Goal: Transaction & Acquisition: Purchase product/service

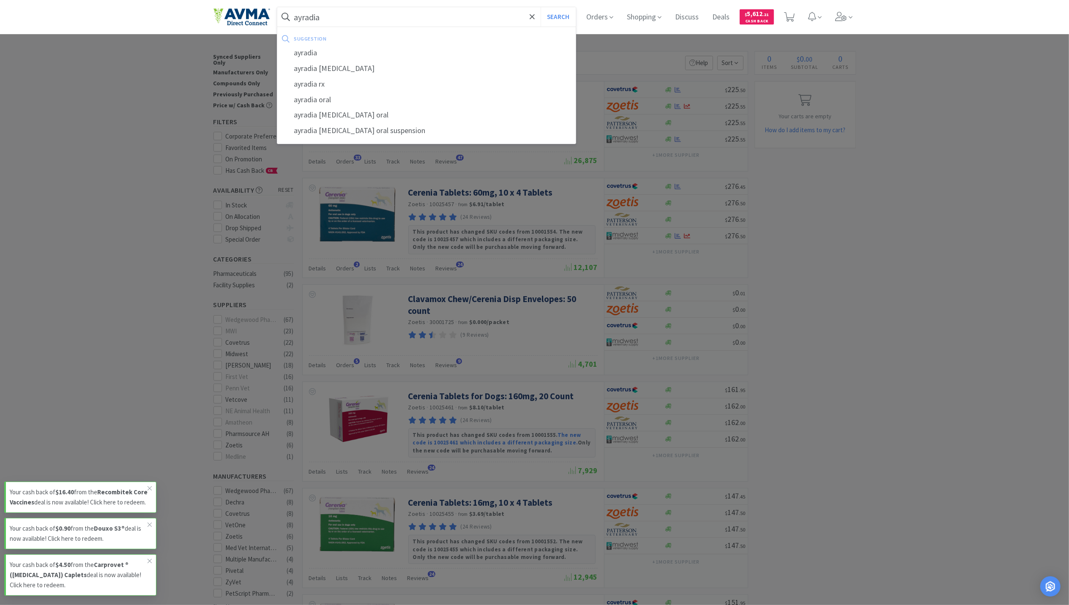
type input "ayradia"
click at [540, 7] on button "Search" at bounding box center [557, 16] width 35 height 19
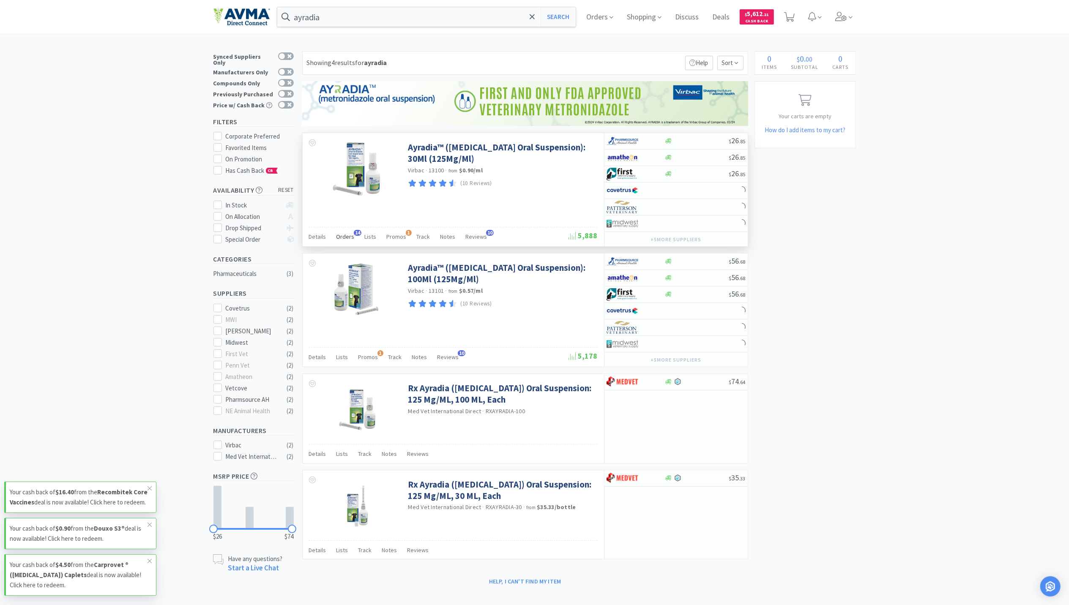
click at [346, 237] on span "Orders" at bounding box center [345, 237] width 18 height 8
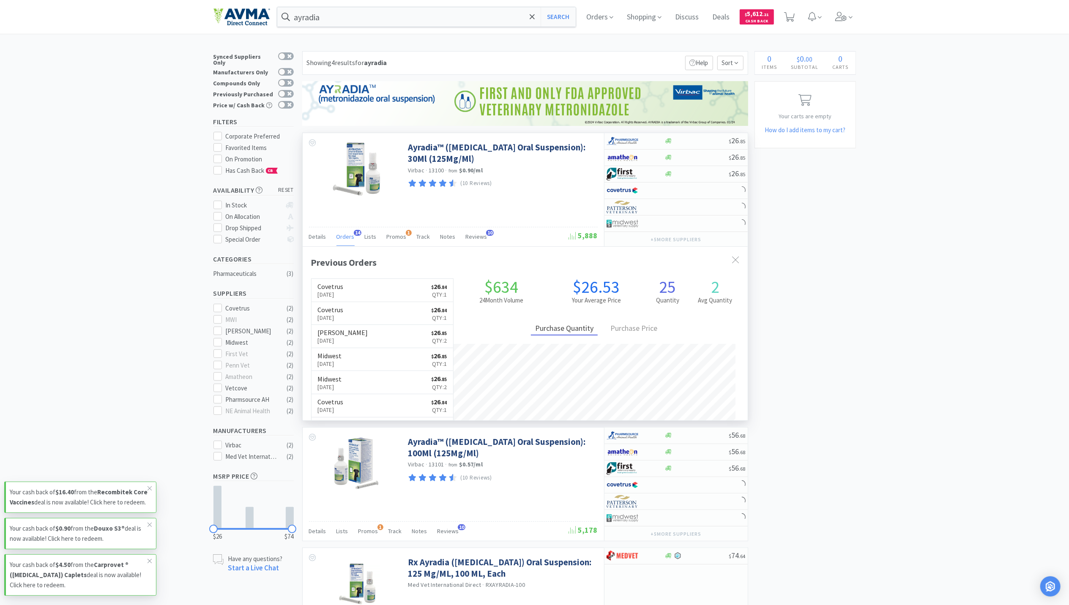
scroll to position [227, 445]
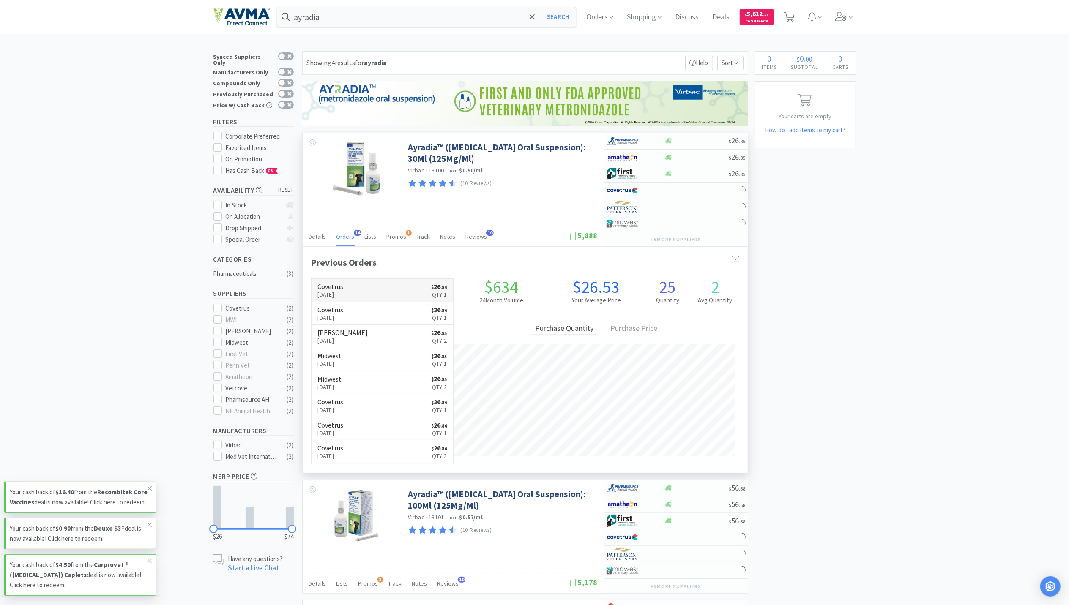
click at [339, 296] on p "Aug 21st, 2025" at bounding box center [331, 294] width 26 height 9
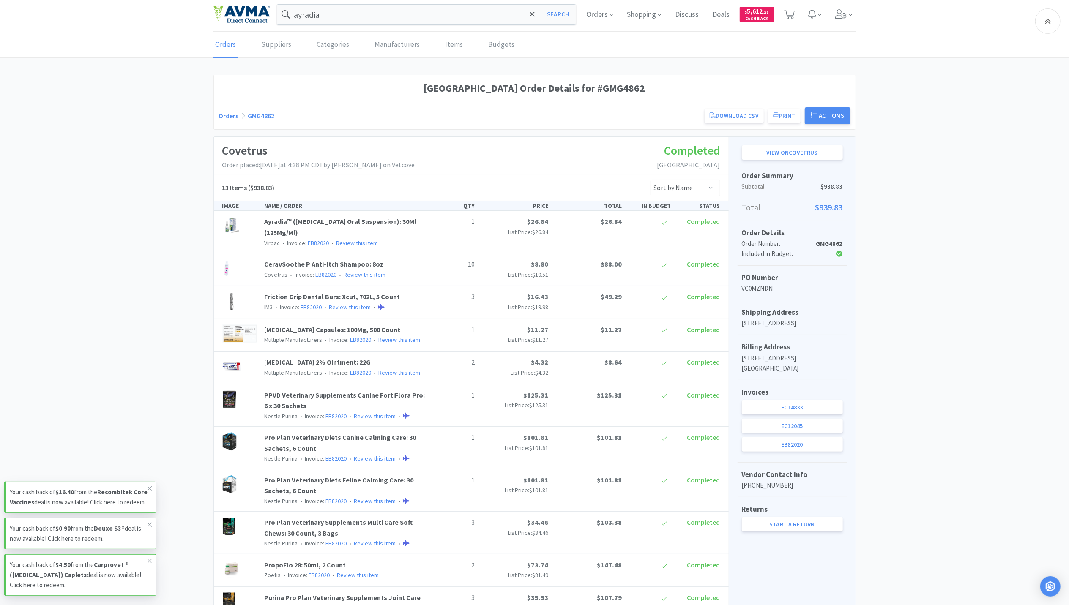
scroll to position [1, 0]
drag, startPoint x: 840, startPoint y: 13, endPoint x: 830, endPoint y: 17, distance: 10.6
click at [840, 13] on icon at bounding box center [841, 15] width 12 height 9
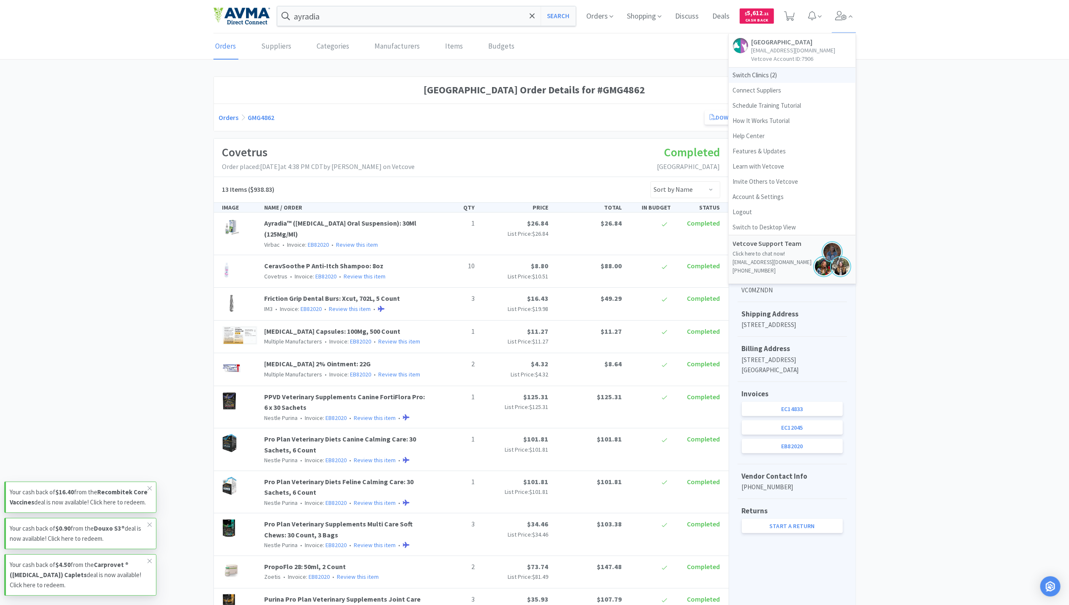
click at [749, 73] on span "Switch Clinics ( 2 )" at bounding box center [791, 75] width 127 height 15
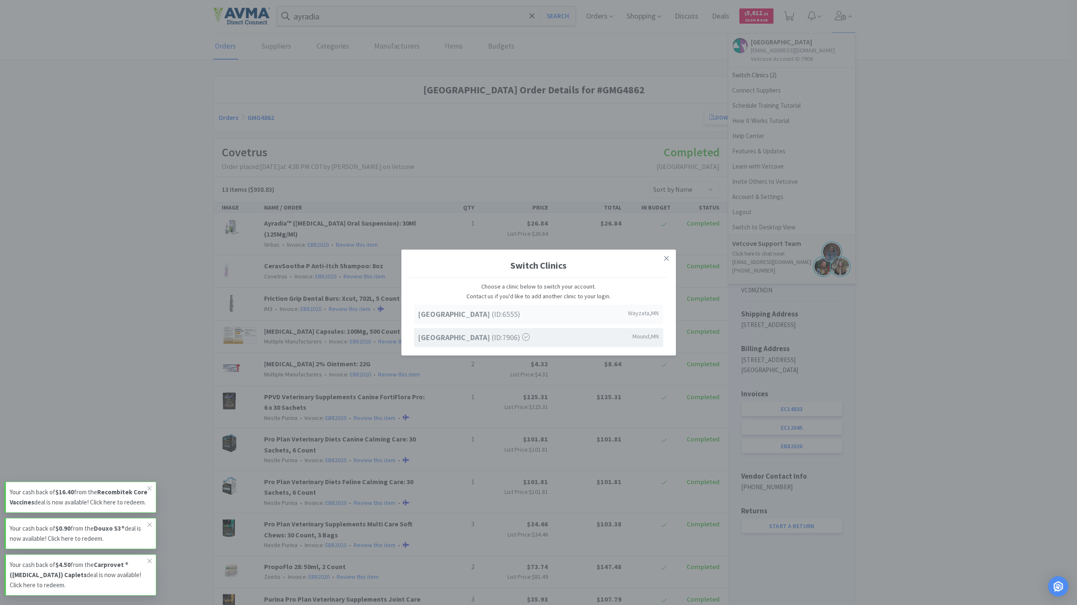
click at [448, 316] on strong "[GEOGRAPHIC_DATA]" at bounding box center [455, 314] width 74 height 10
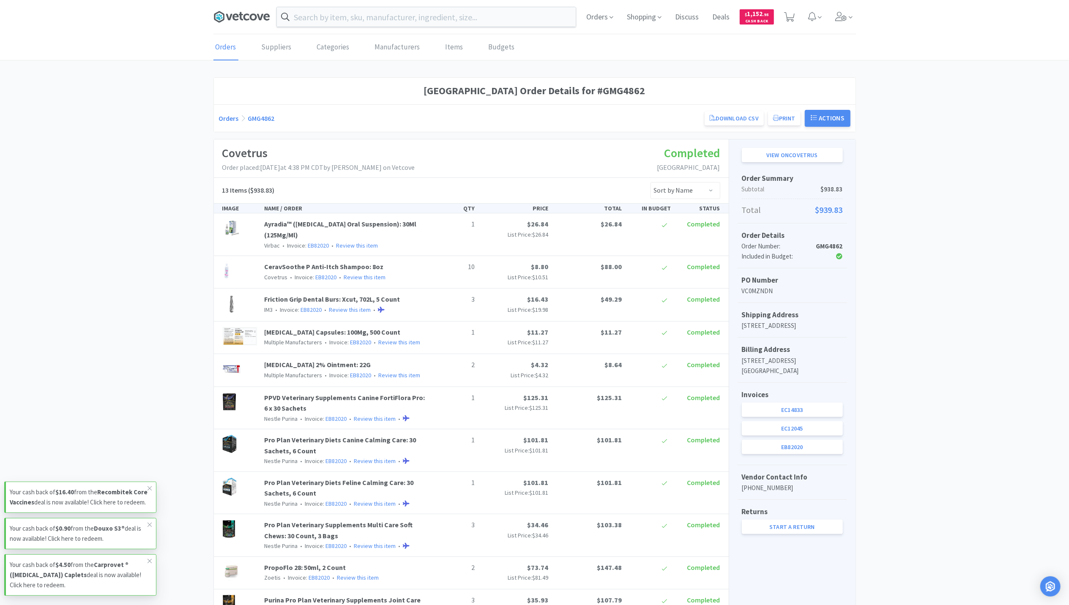
click at [230, 16] on icon at bounding box center [229, 17] width 6 height 6
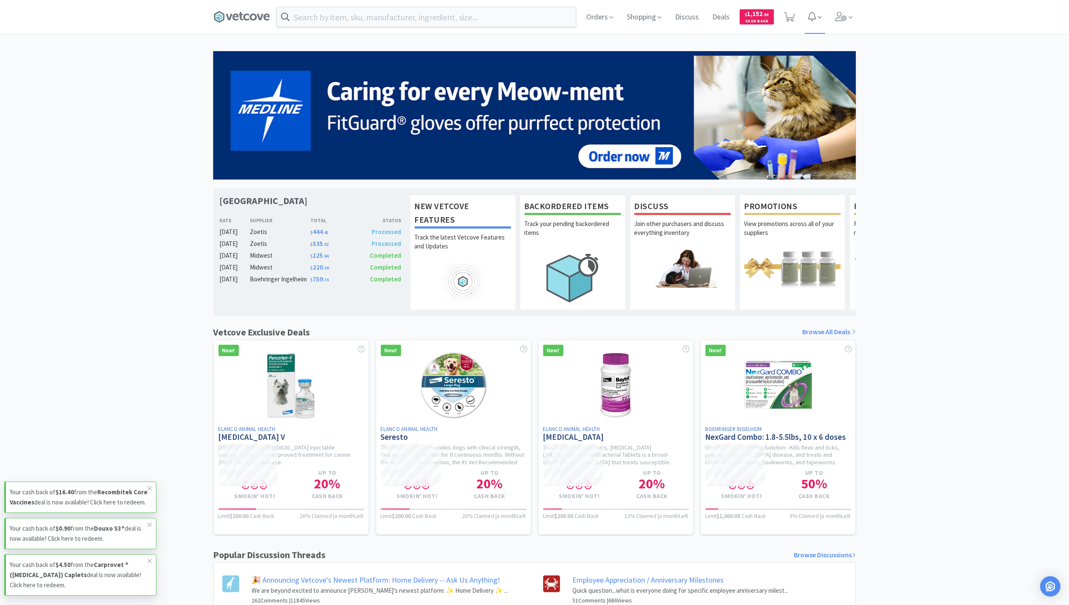
click at [820, 21] on icon at bounding box center [820, 18] width 4 height 8
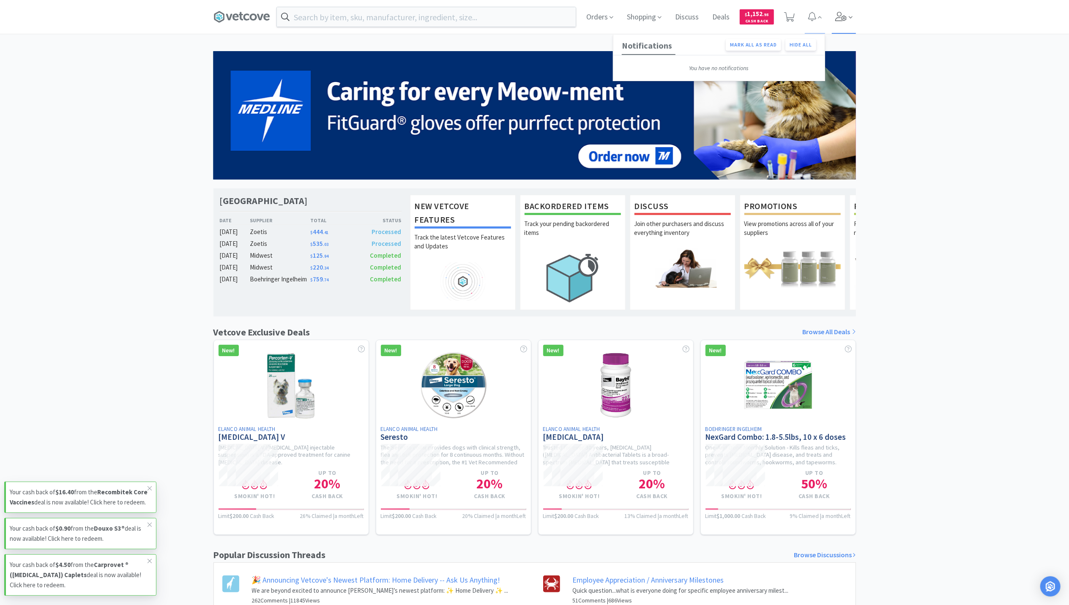
click at [844, 17] on icon at bounding box center [840, 16] width 11 height 9
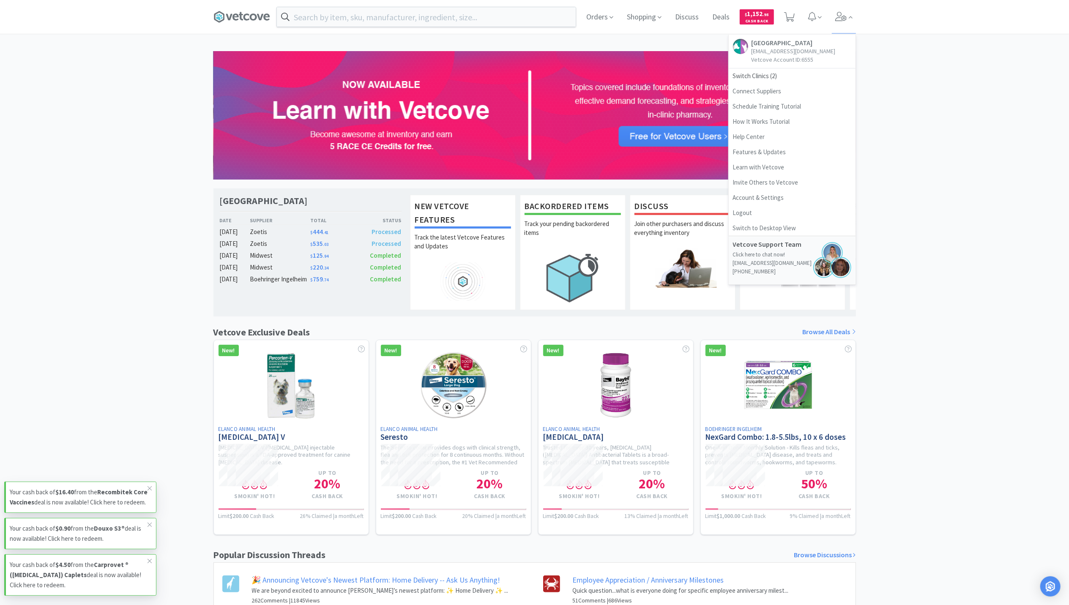
click at [923, 109] on div "[GEOGRAPHIC_DATA] Pet Wellness Center Date Supplier Total Status [DATE] Zoetis …" at bounding box center [534, 373] width 1069 height 644
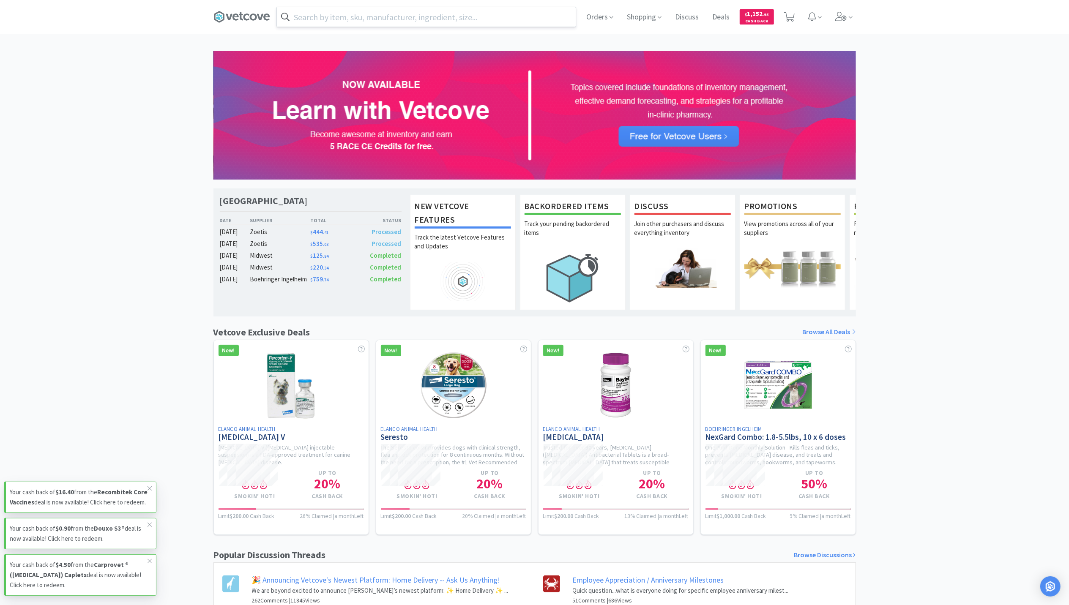
click at [316, 16] on input "text" at bounding box center [426, 16] width 299 height 19
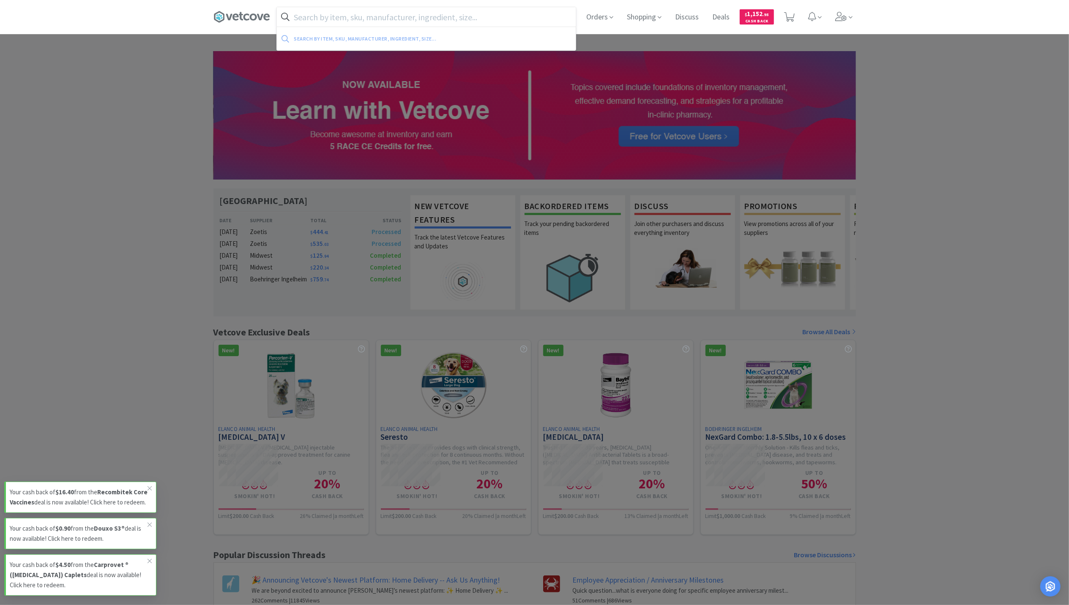
paste input "[MEDICAL_DATA] 75 mg tablet"
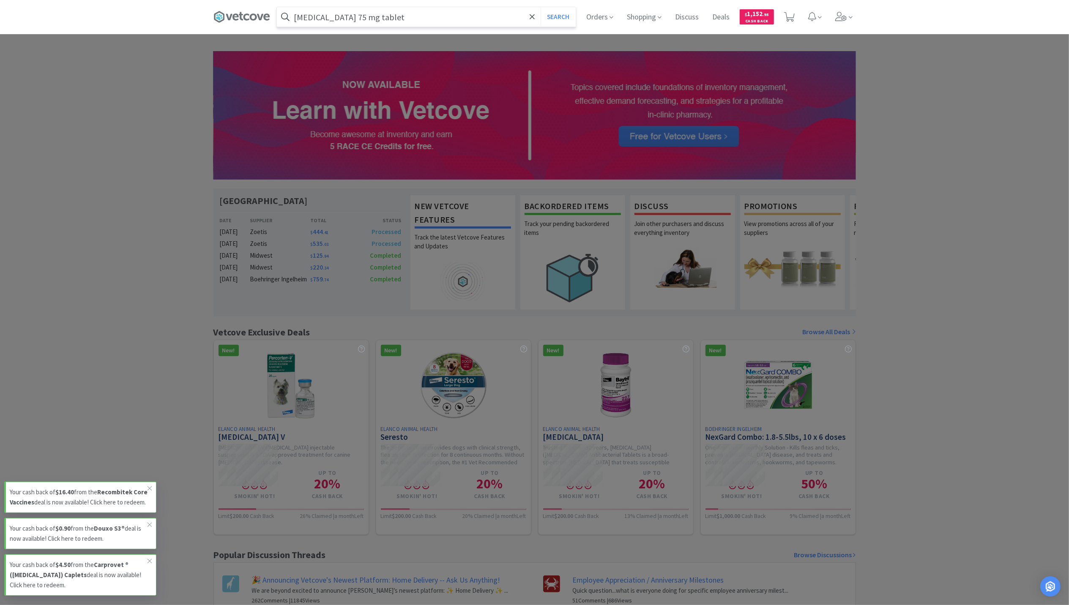
type input "[MEDICAL_DATA] 75 mg tablet"
click at [540, 7] on button "Search" at bounding box center [557, 16] width 35 height 19
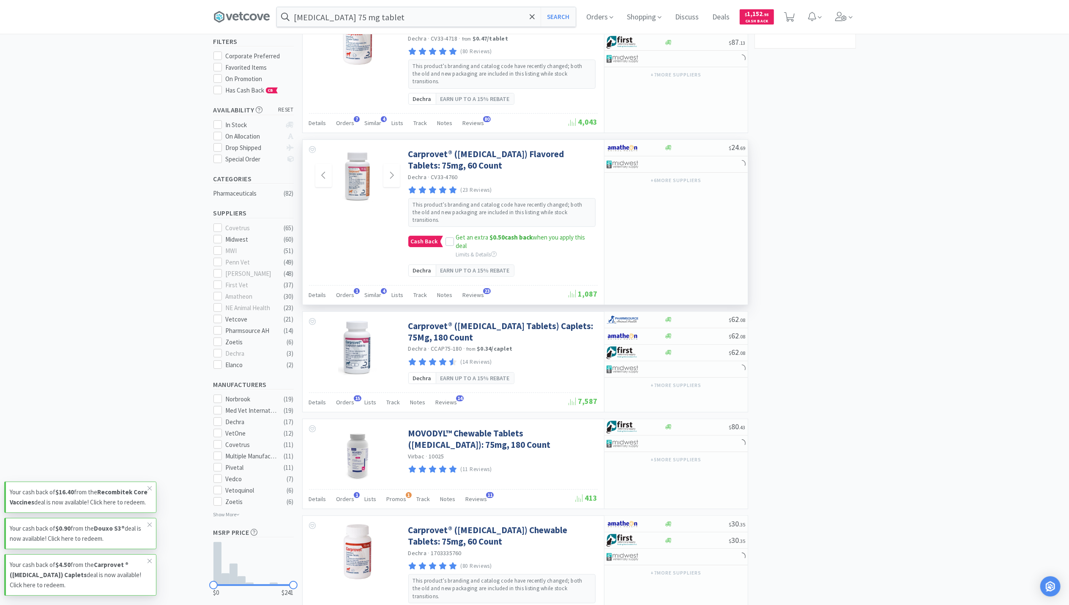
select select "1"
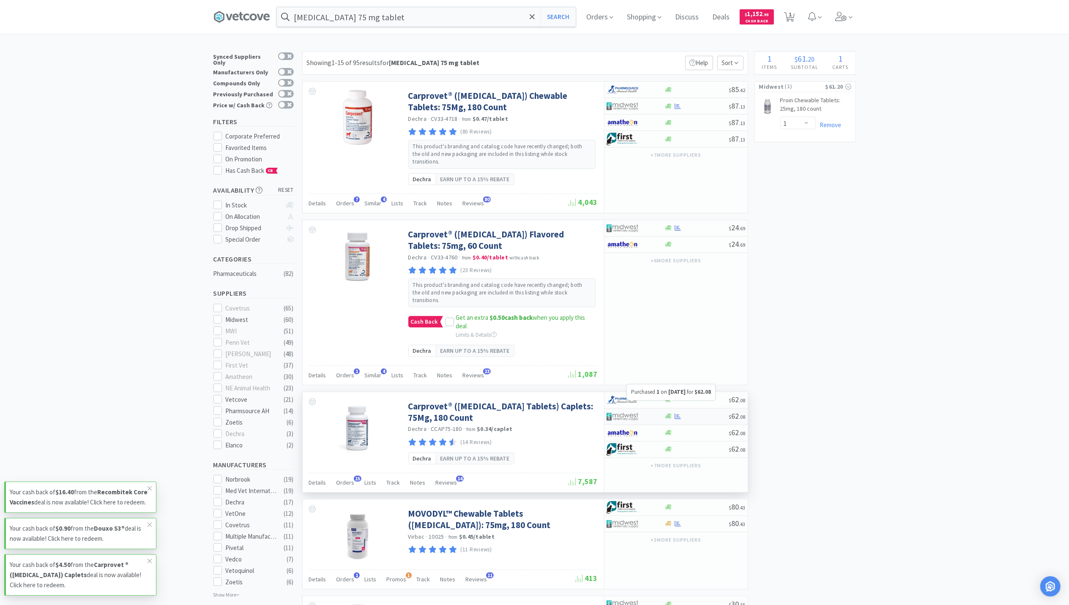
click at [675, 414] on icon at bounding box center [677, 416] width 6 height 5
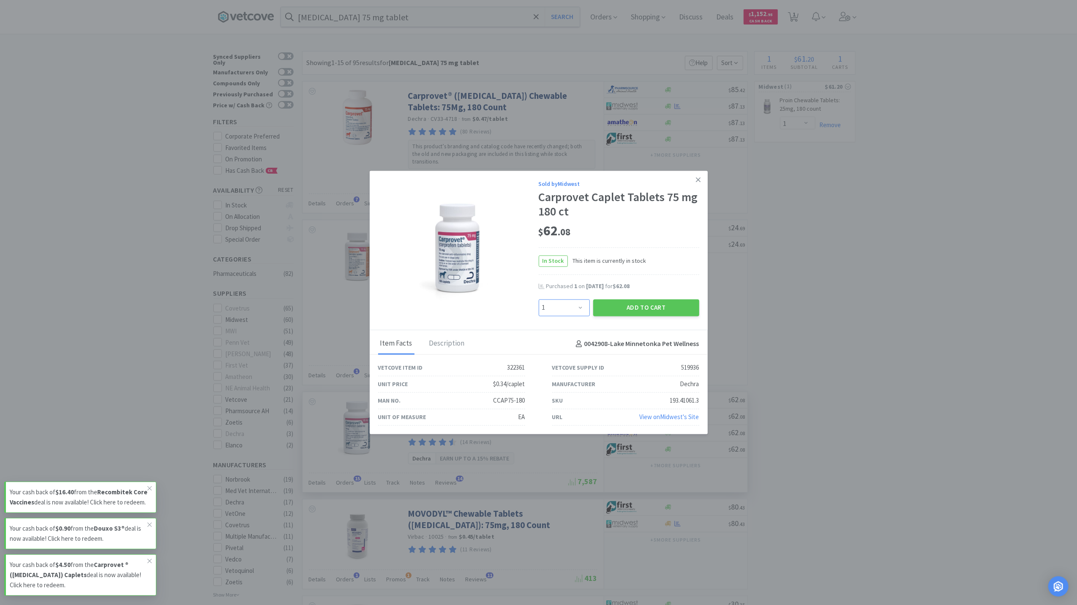
click at [580, 308] on select "Enter Quantity 1 2 3 4 5 6 7 8 9 10 11 12 13 14 15 16 17 18 19 20 Enter Quantity" at bounding box center [564, 307] width 51 height 17
select select "2"
click at [539, 299] on select "Enter Quantity 1 2 3 4 5 6 7 8 9 10 11 12 13 14 15 16 17 18 19 20 Enter Quantity" at bounding box center [564, 307] width 51 height 17
click at [659, 305] on button "Add to Cart" at bounding box center [646, 307] width 106 height 17
select select "2"
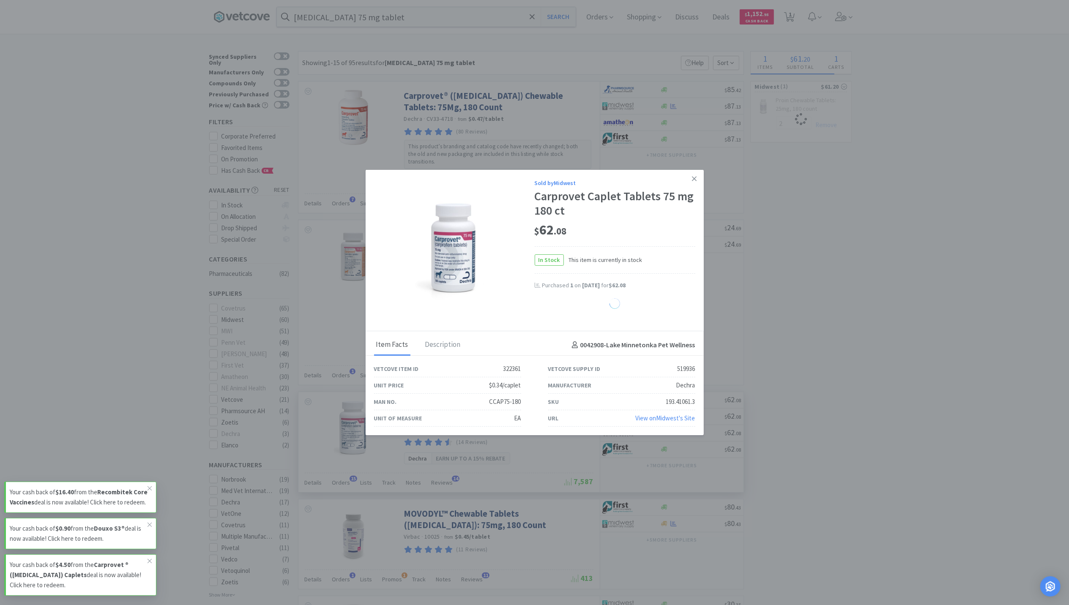
select select "1"
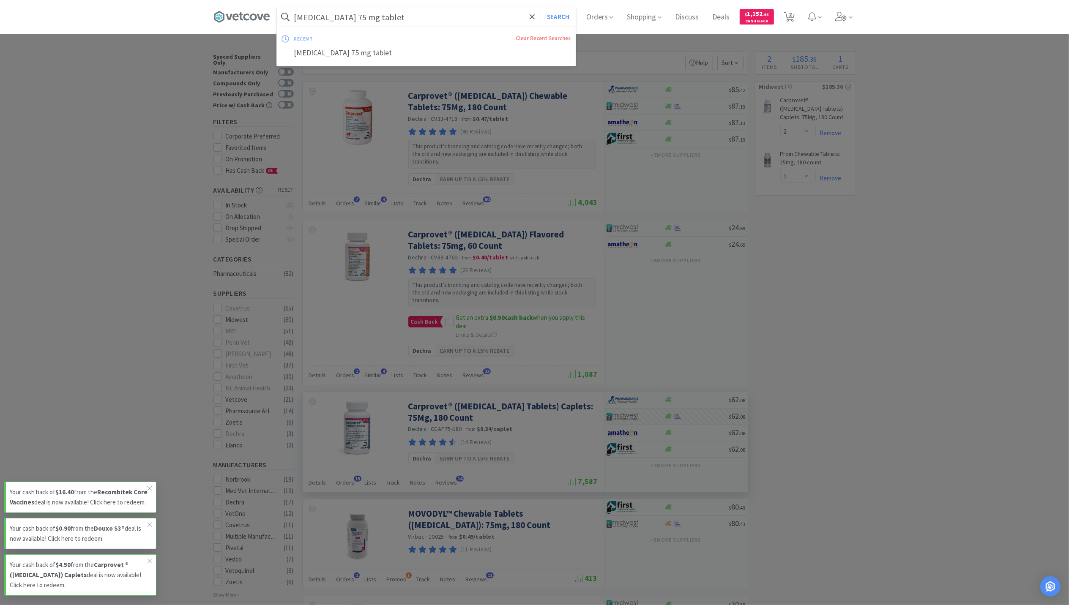
paste input "100 mg tab"
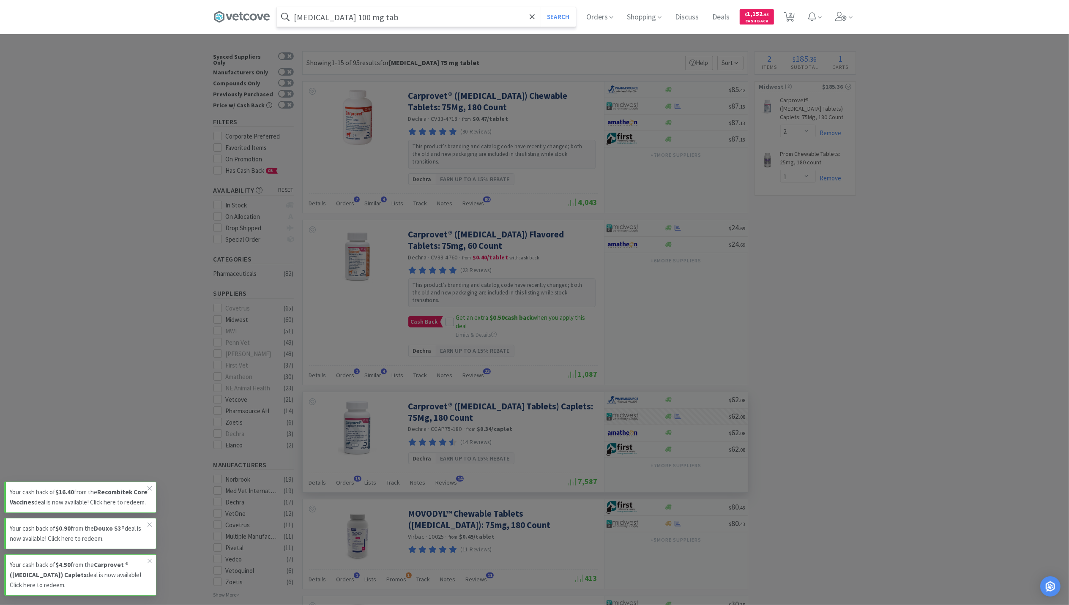
type input "[MEDICAL_DATA] 100 mg tab"
click at [540, 7] on button "Search" at bounding box center [557, 16] width 35 height 19
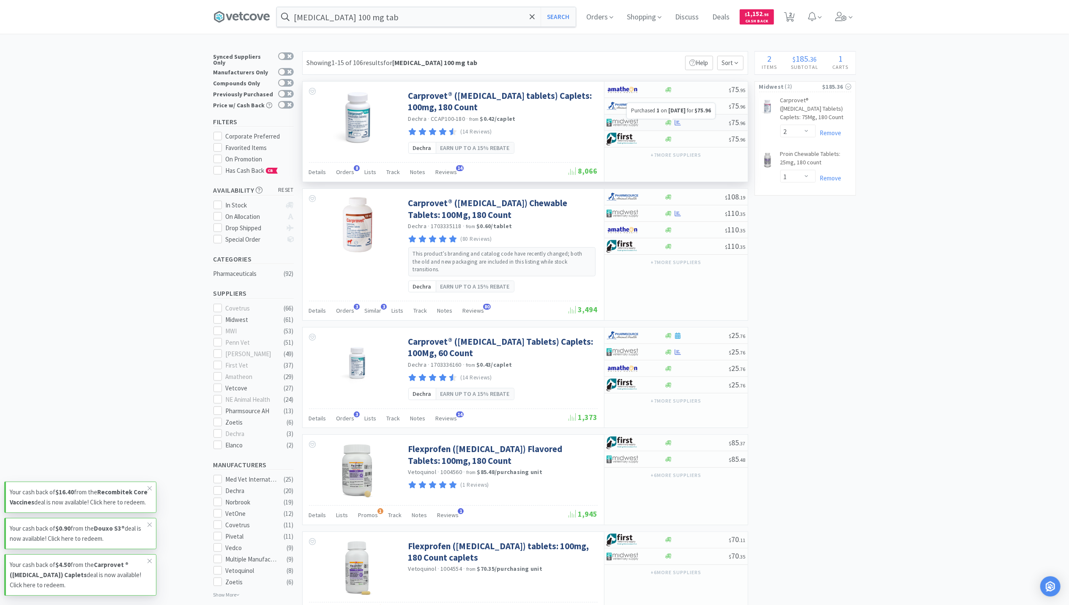
click at [675, 125] on icon at bounding box center [677, 122] width 6 height 5
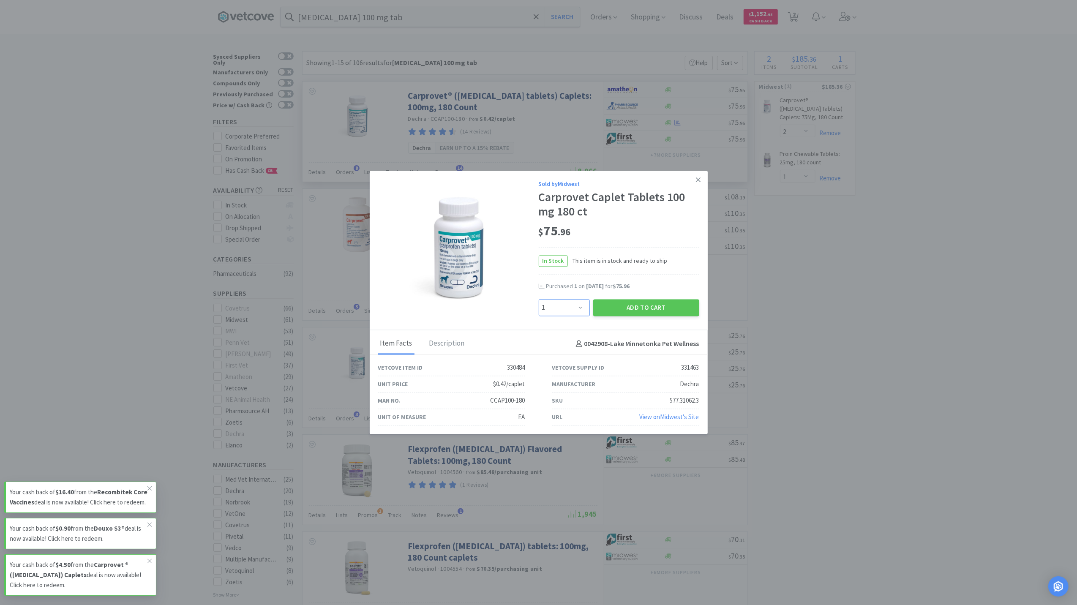
click at [587, 308] on select "Enter Quantity 1 2 3 4 5 6 7 8 9 10 11 12 13 14 15 16 17 18 19 20 Enter Quantity" at bounding box center [564, 307] width 51 height 17
select select "2"
click at [539, 299] on select "Enter Quantity 1 2 3 4 5 6 7 8 9 10 11 12 13 14 15 16 17 18 19 20 Enter Quantity" at bounding box center [564, 307] width 51 height 17
click at [657, 303] on button "Add to Cart" at bounding box center [646, 307] width 106 height 17
select select "2"
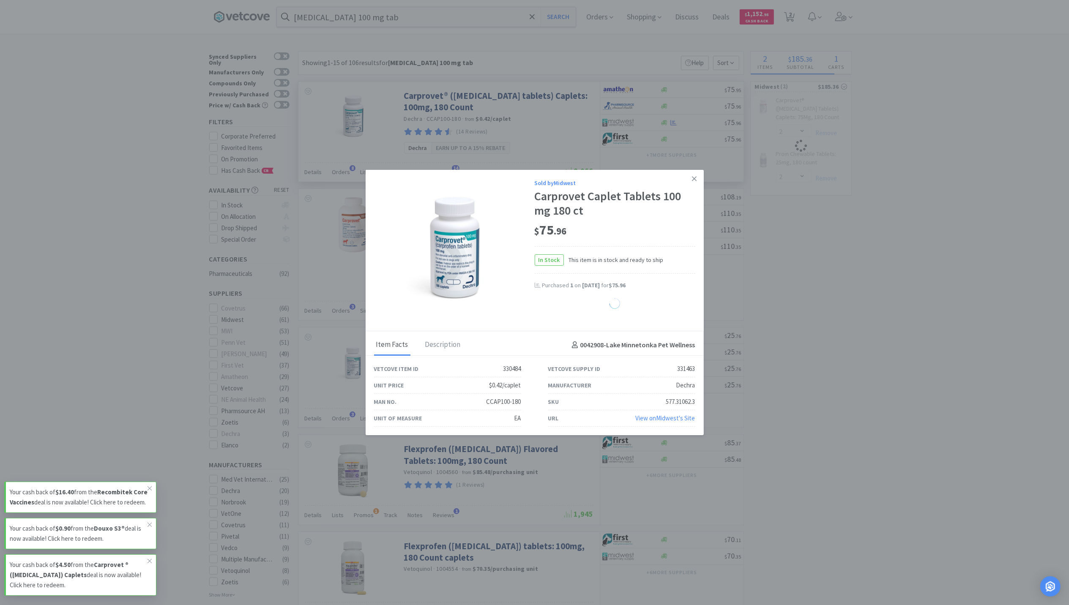
select select "1"
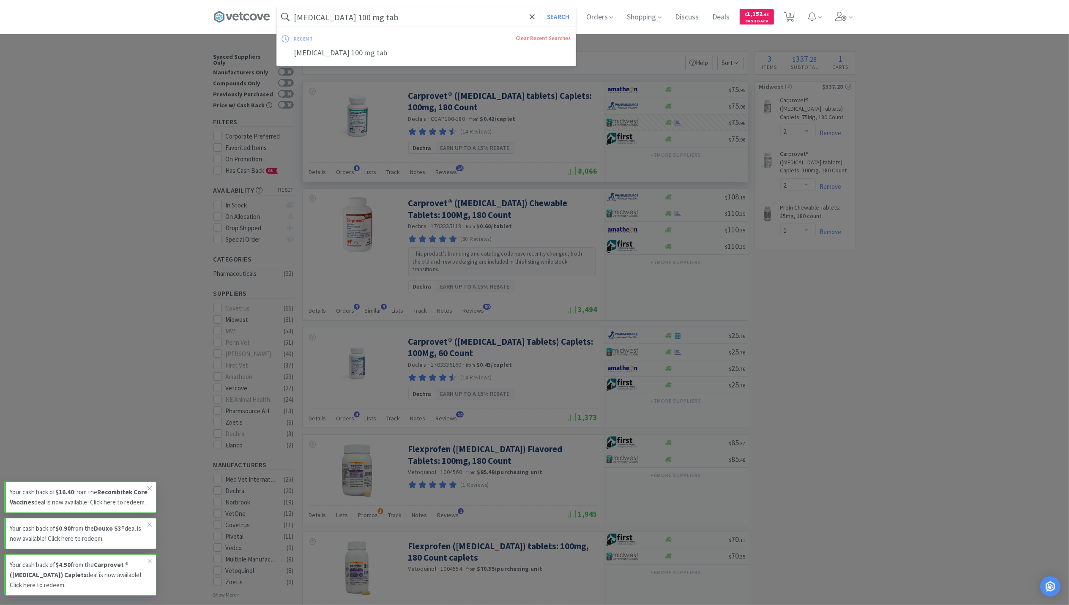
click at [324, 11] on input "[MEDICAL_DATA] 100 mg tab" at bounding box center [426, 16] width 299 height 19
paste input "[MEDICAL_DATA] 20 mg"
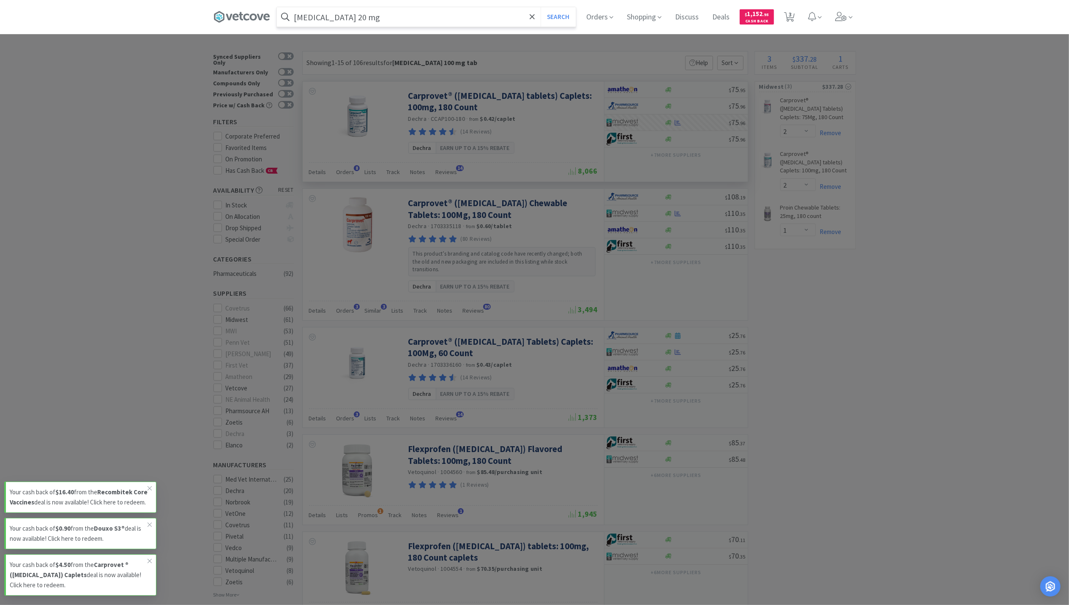
type input "[MEDICAL_DATA] 20 mg"
click at [540, 7] on button "Search" at bounding box center [557, 16] width 35 height 19
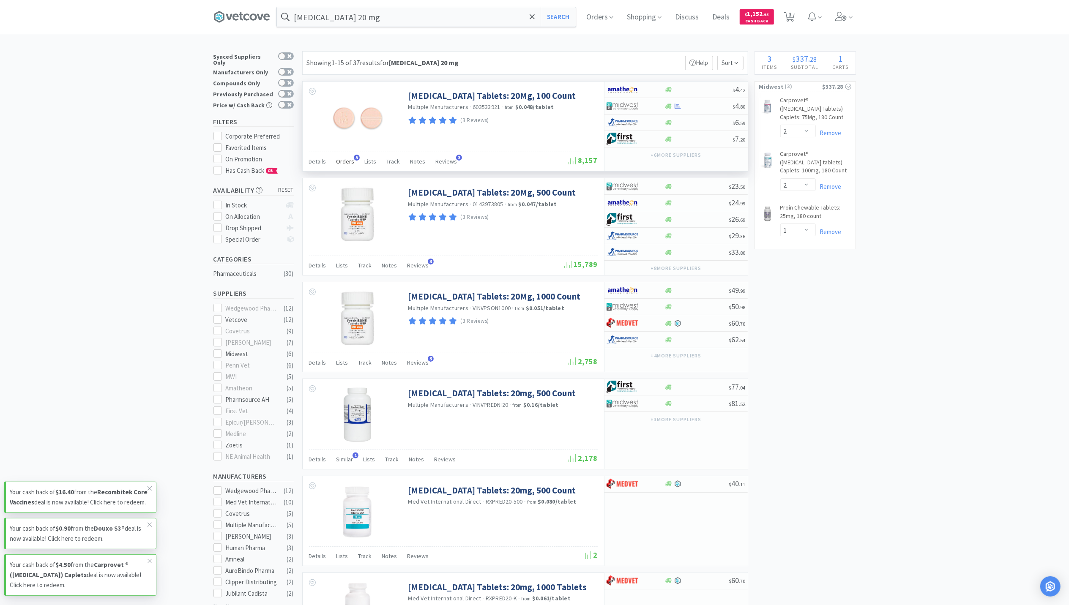
click at [354, 159] on span "5" at bounding box center [357, 158] width 6 height 6
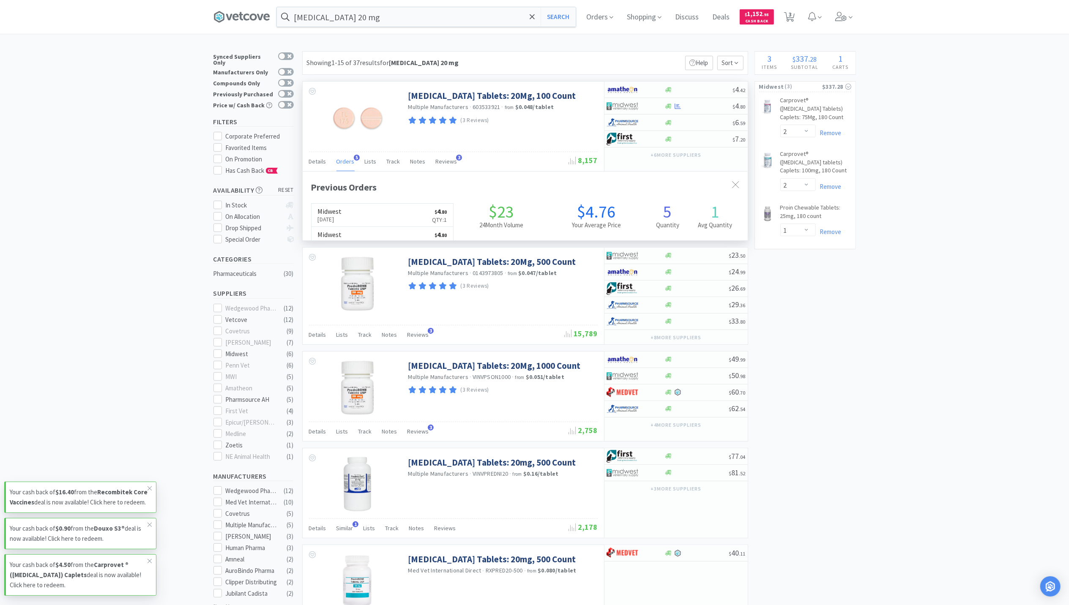
scroll to position [218, 445]
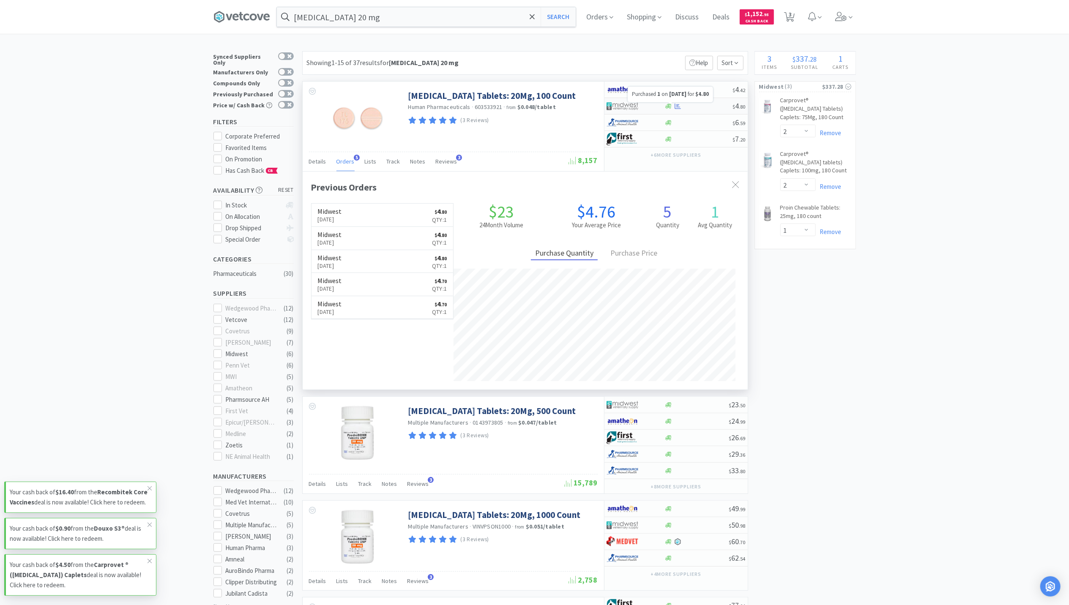
click at [677, 108] on icon at bounding box center [677, 106] width 6 height 6
select select "1"
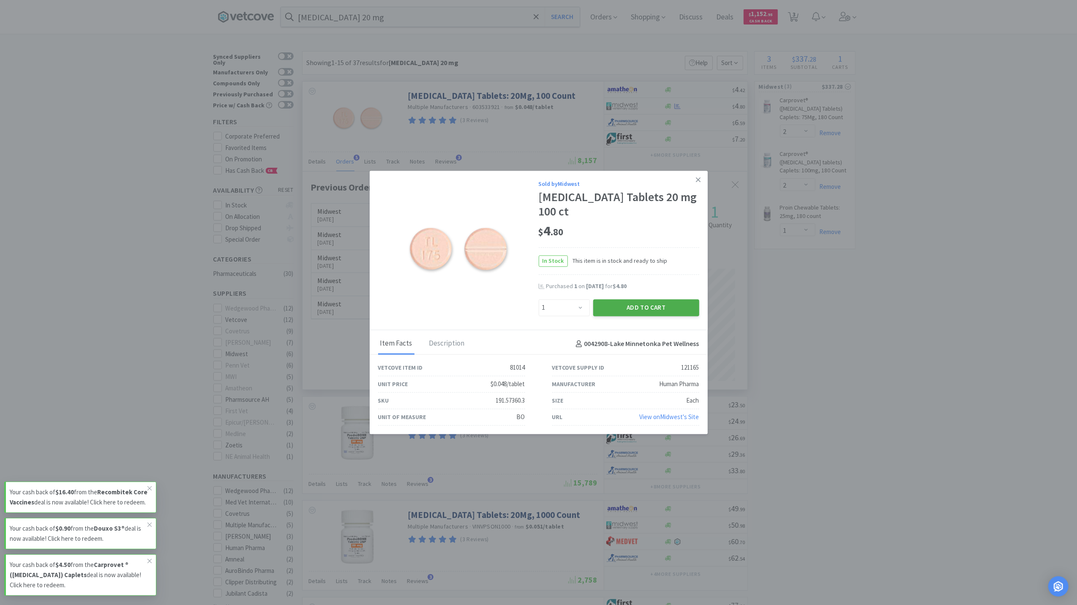
click at [664, 312] on button "Add to Cart" at bounding box center [646, 307] width 106 height 17
select select "1"
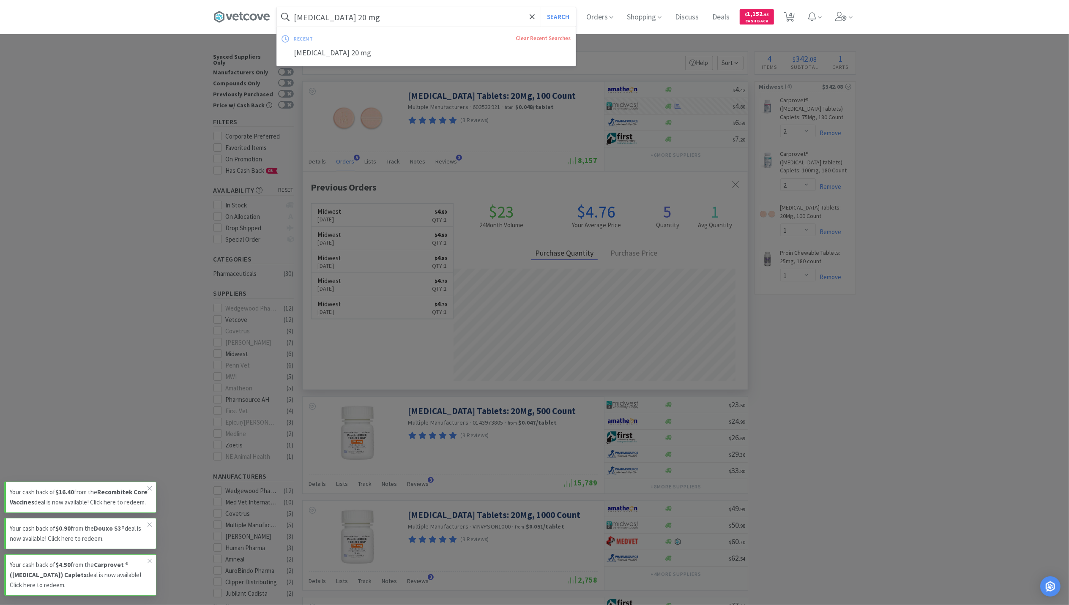
click at [369, 21] on input "[MEDICAL_DATA] 20 mg" at bounding box center [426, 16] width 299 height 19
paste input "Feline greenies chicken and salmon"
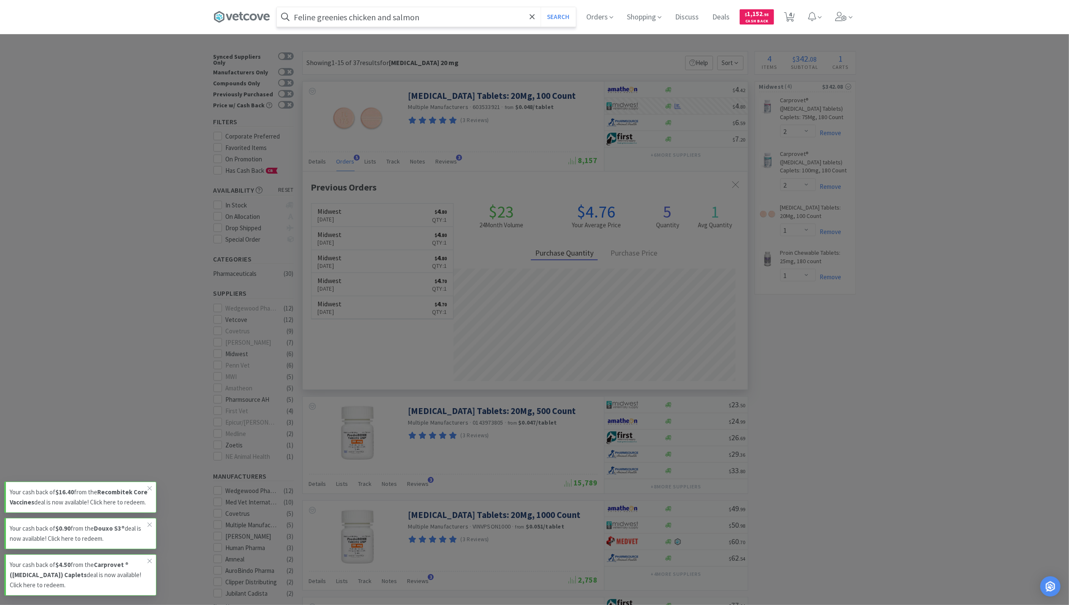
click at [540, 7] on button "Search" at bounding box center [557, 16] width 35 height 19
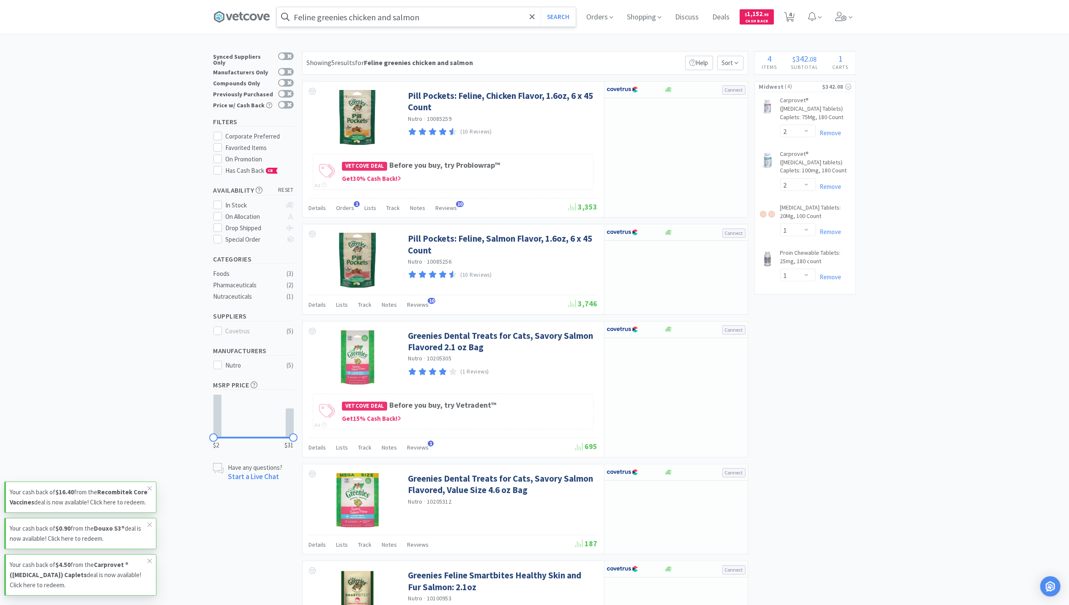
click at [414, 19] on input "Feline greenies chicken and salmon" at bounding box center [426, 16] width 299 height 19
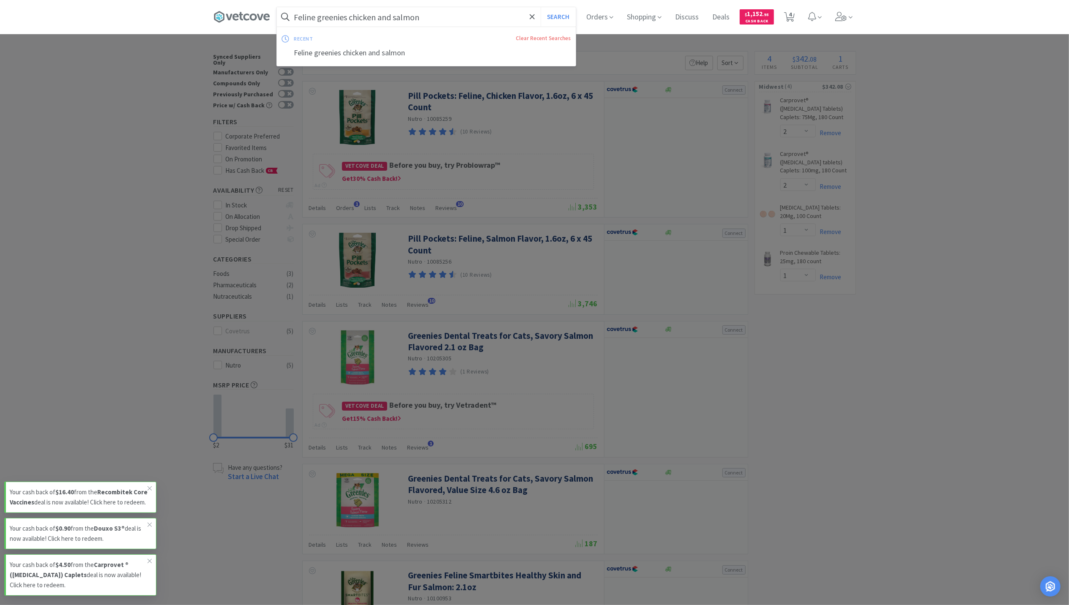
paste input "Maxi oral rinse wipes"
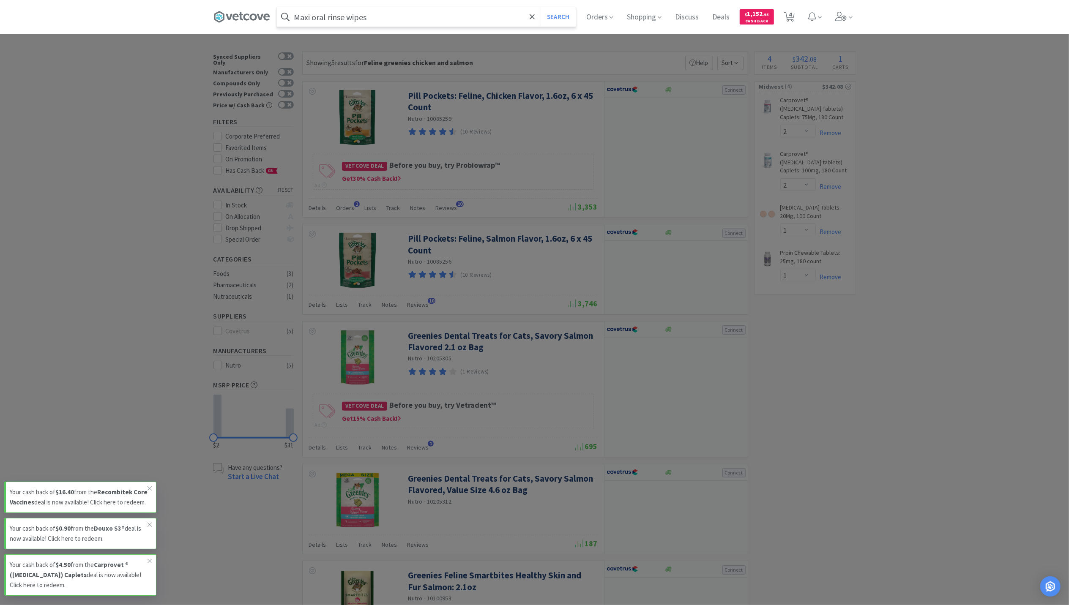
click at [540, 7] on button "Search" at bounding box center [557, 16] width 35 height 19
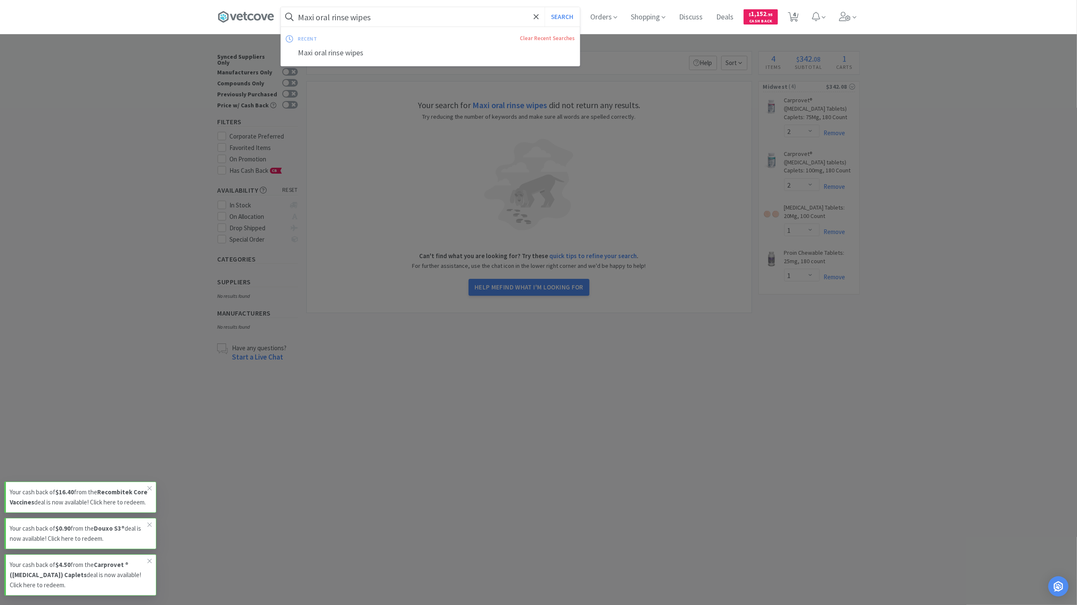
click at [346, 13] on input "Maxi oral rinse wipes" at bounding box center [430, 16] width 299 height 19
click at [352, 14] on input "Maxi oral rinse wipes" at bounding box center [430, 16] width 299 height 19
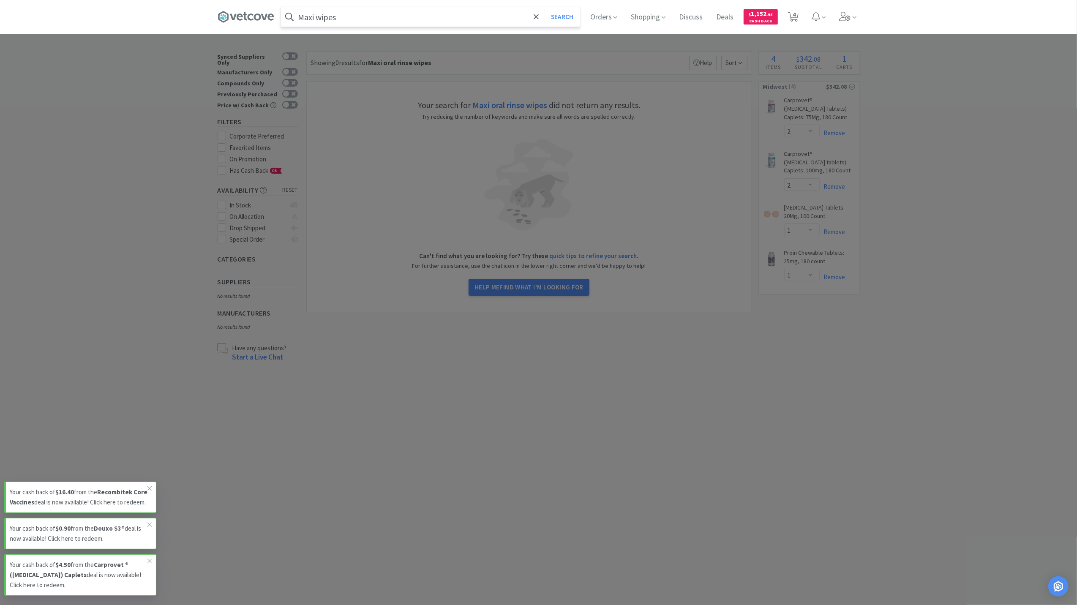
type input "Maxi wipes"
click at [545, 7] on button "Search" at bounding box center [562, 16] width 35 height 19
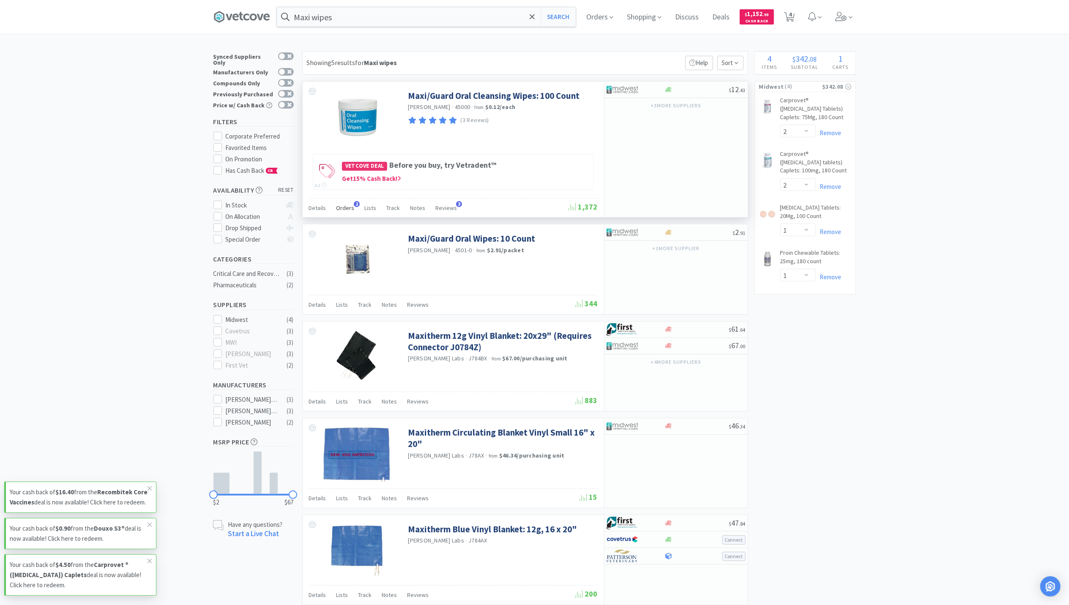
click at [349, 205] on div "Orders 2" at bounding box center [345, 209] width 18 height 16
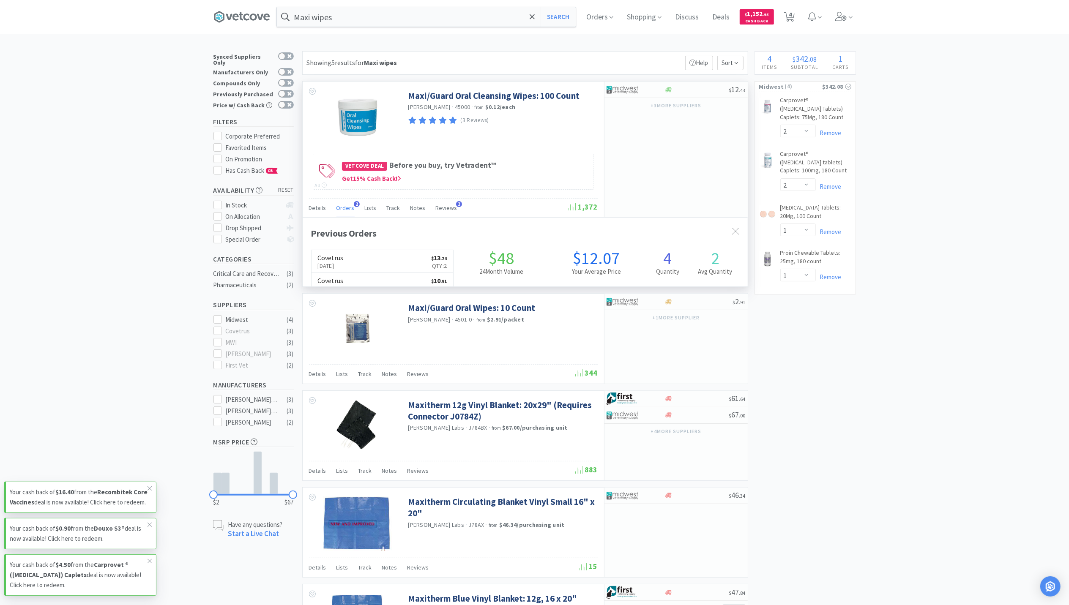
scroll to position [218, 445]
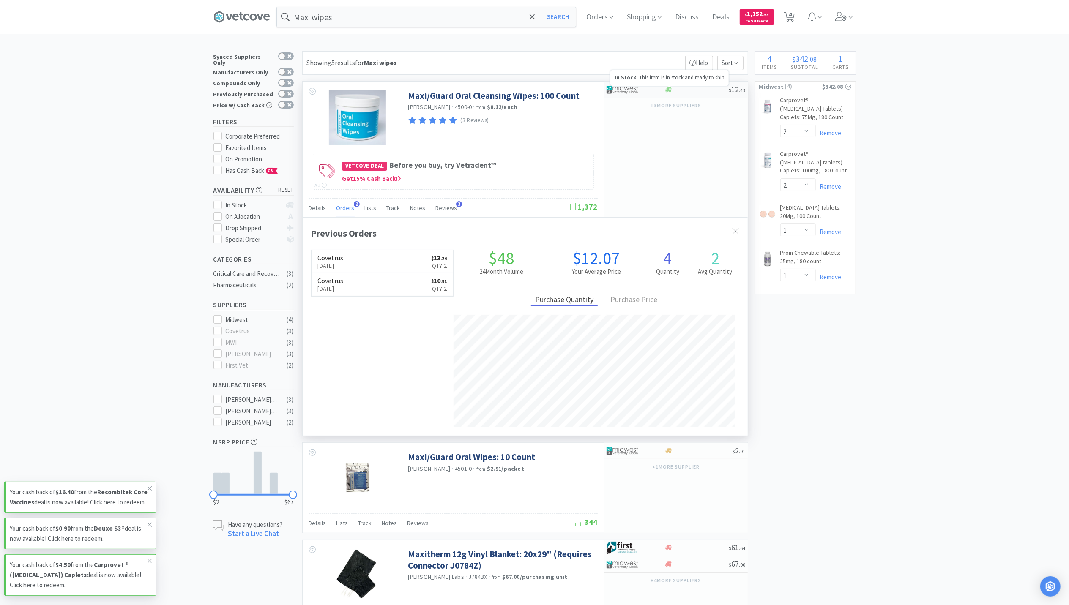
click at [667, 89] on icon at bounding box center [668, 89] width 6 height 5
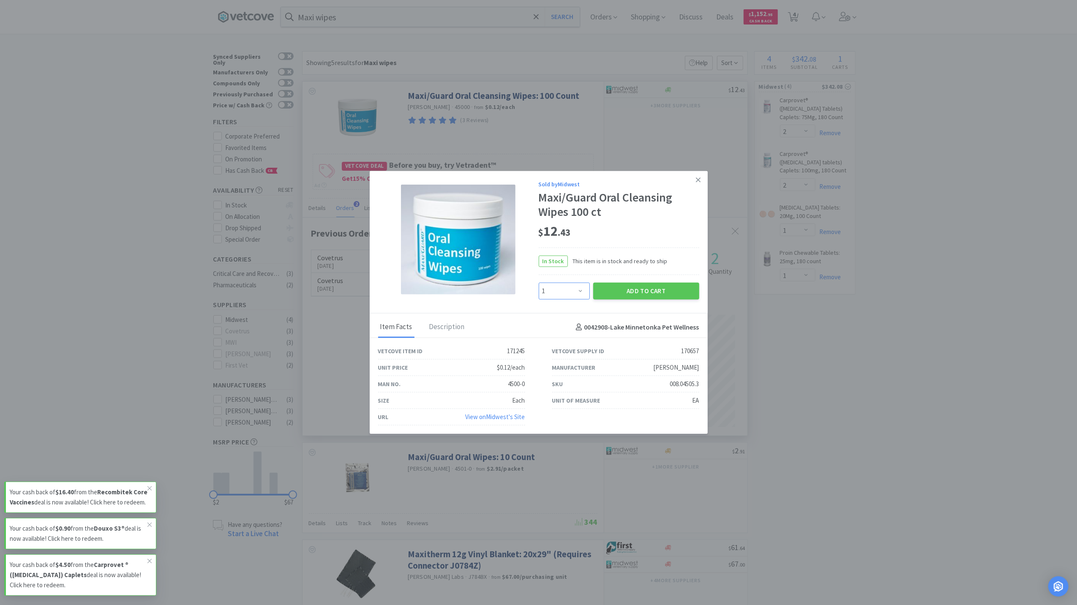
click at [565, 289] on select "Enter Quantity 1 2 3 4 5 6 7 8 9 10 11 12 13 14 15 16 17 18 19 20 Enter Quantity" at bounding box center [564, 291] width 51 height 17
select select "2"
click at [539, 283] on select "Enter Quantity 1 2 3 4 5 6 7 8 9 10 11 12 13 14 15 16 17 18 19 20 Enter Quantity" at bounding box center [564, 291] width 51 height 17
click at [643, 295] on button "Add to Cart" at bounding box center [646, 291] width 106 height 17
select select "2"
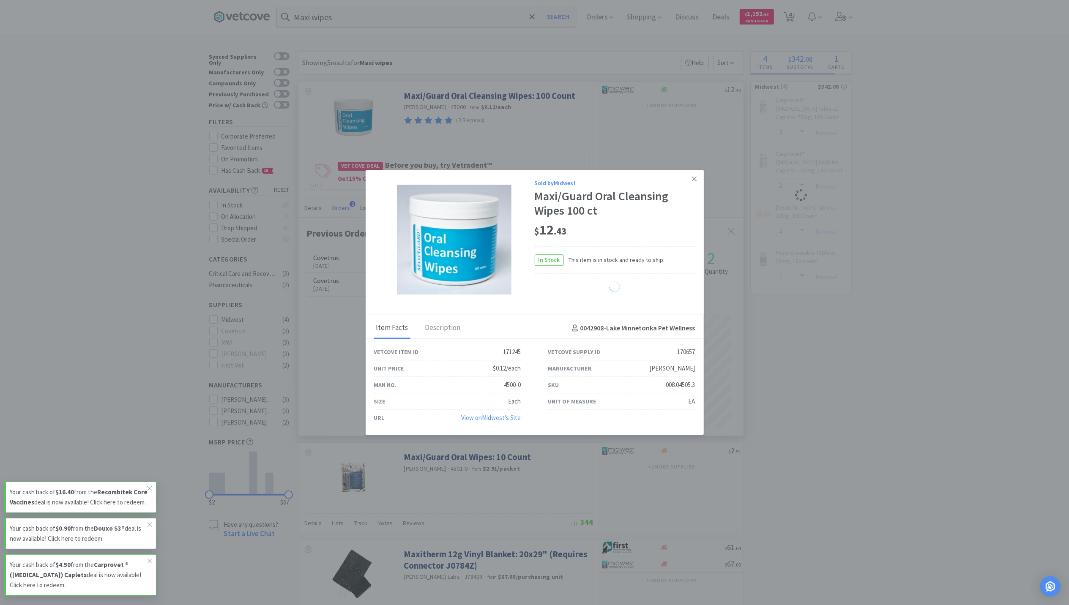
select select "1"
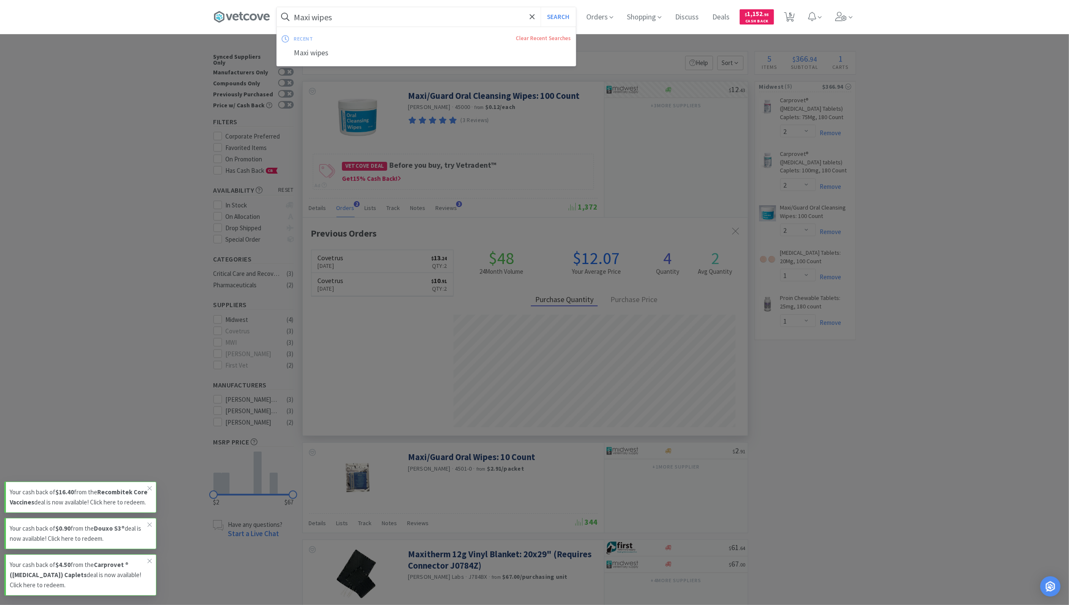
click at [378, 24] on input "Maxi wipes" at bounding box center [426, 16] width 299 height 19
paste input "Clavamox 62.5"
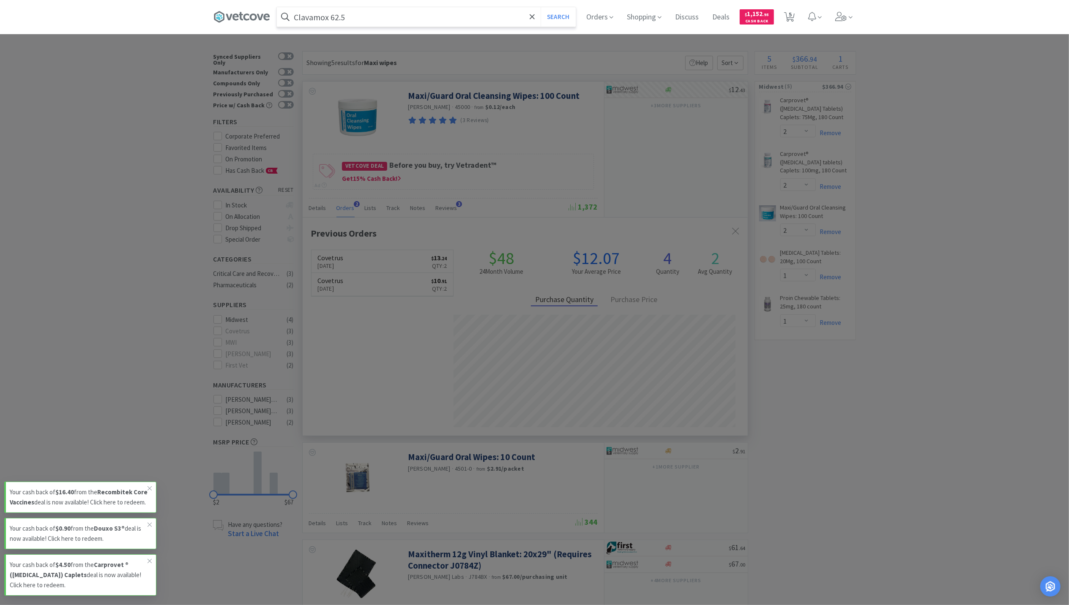
type input "Clavamox 62.5"
click at [540, 7] on button "Search" at bounding box center [557, 16] width 35 height 19
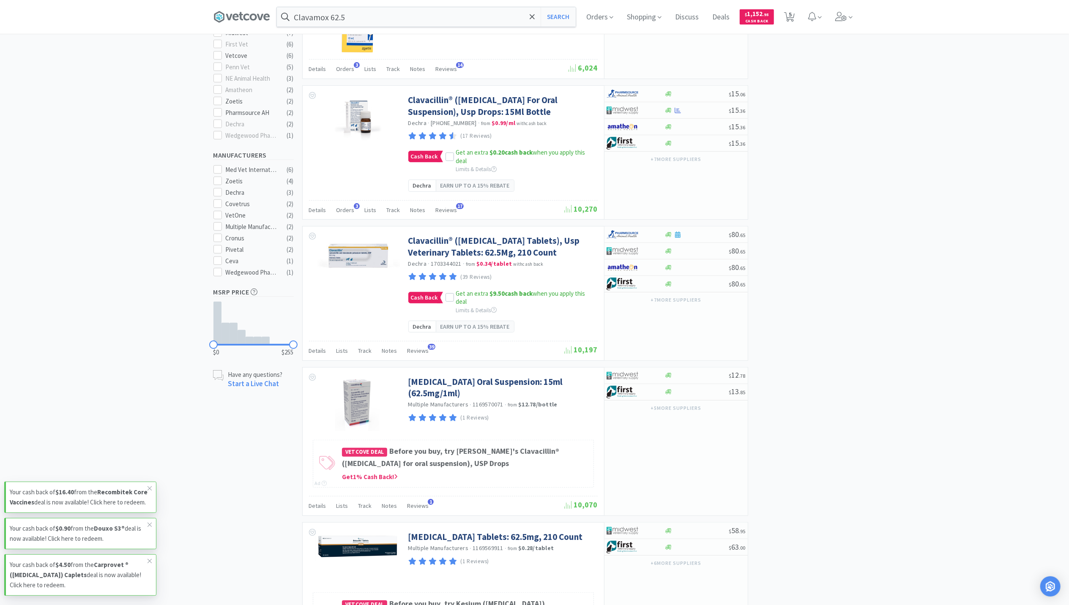
scroll to position [338, 0]
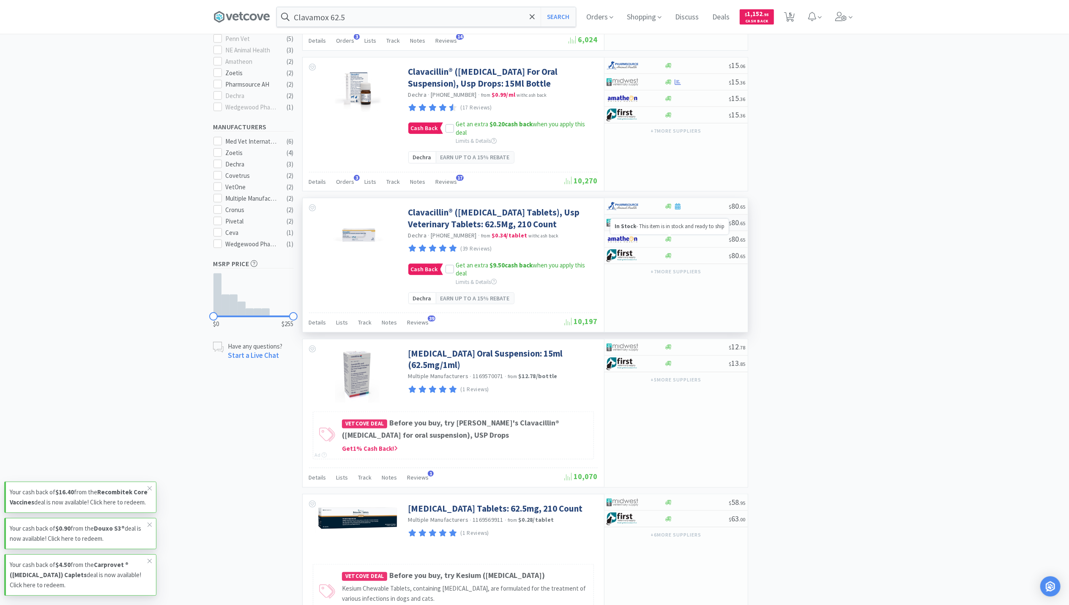
click at [671, 226] on icon at bounding box center [668, 223] width 6 height 6
select select "1"
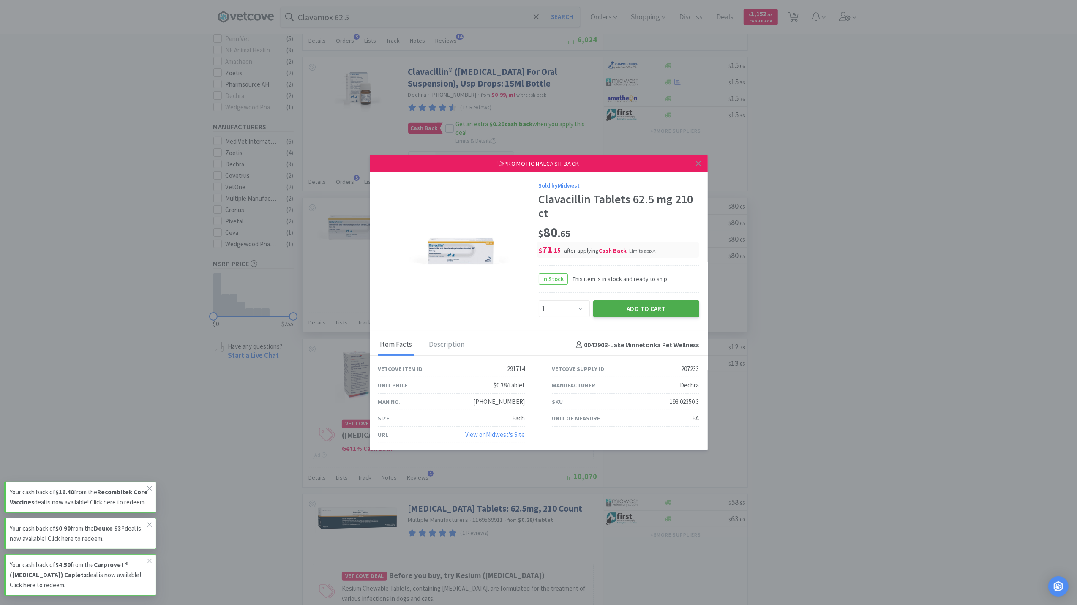
click at [643, 313] on button "Add to Cart" at bounding box center [646, 308] width 106 height 17
select select "1"
select select "2"
select select "1"
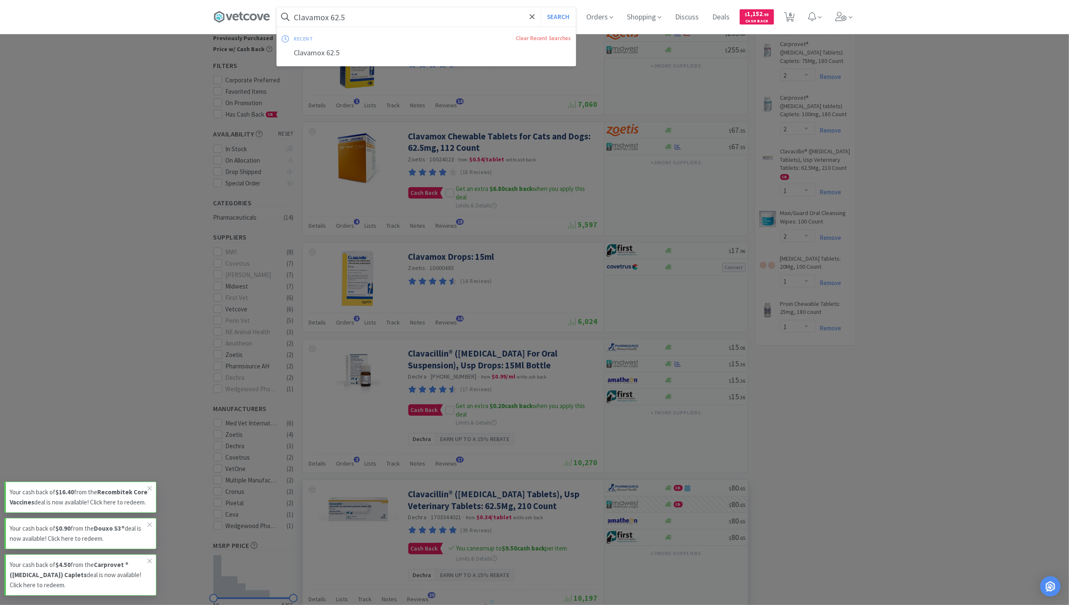
click at [370, 22] on input "Clavamox 62.5" at bounding box center [426, 16] width 299 height 19
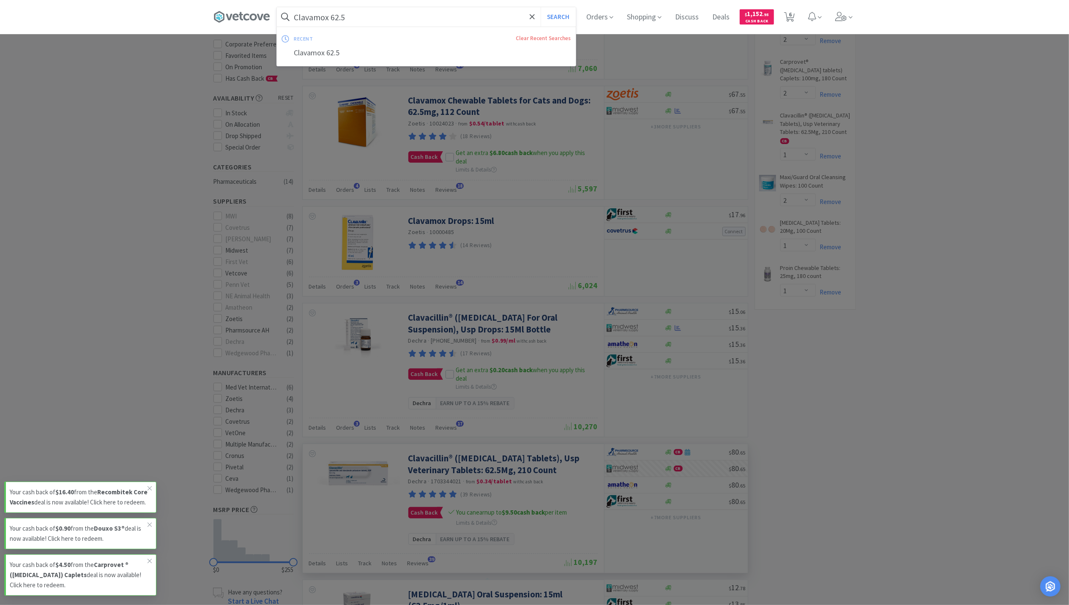
scroll to position [112, 0]
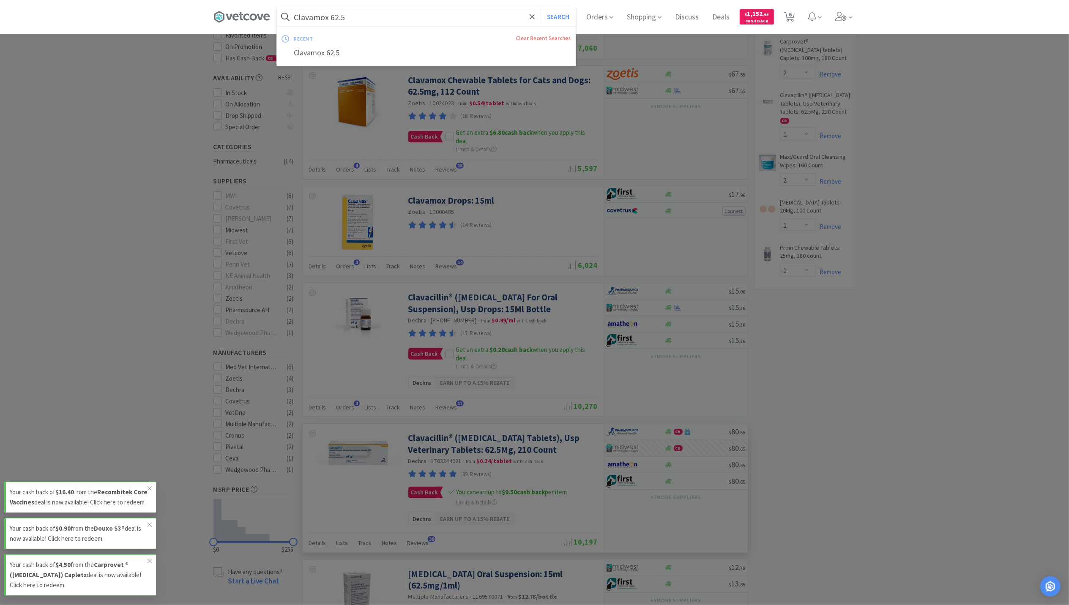
paste input "250 mg"
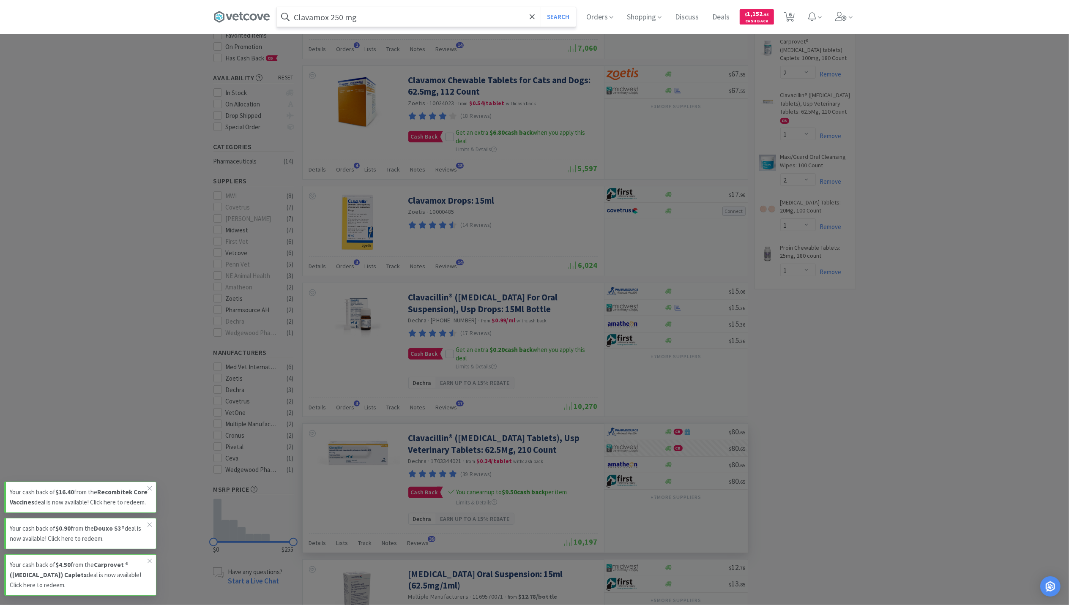
type input "Clavamox 250 mg"
click at [540, 7] on button "Search" at bounding box center [557, 16] width 35 height 19
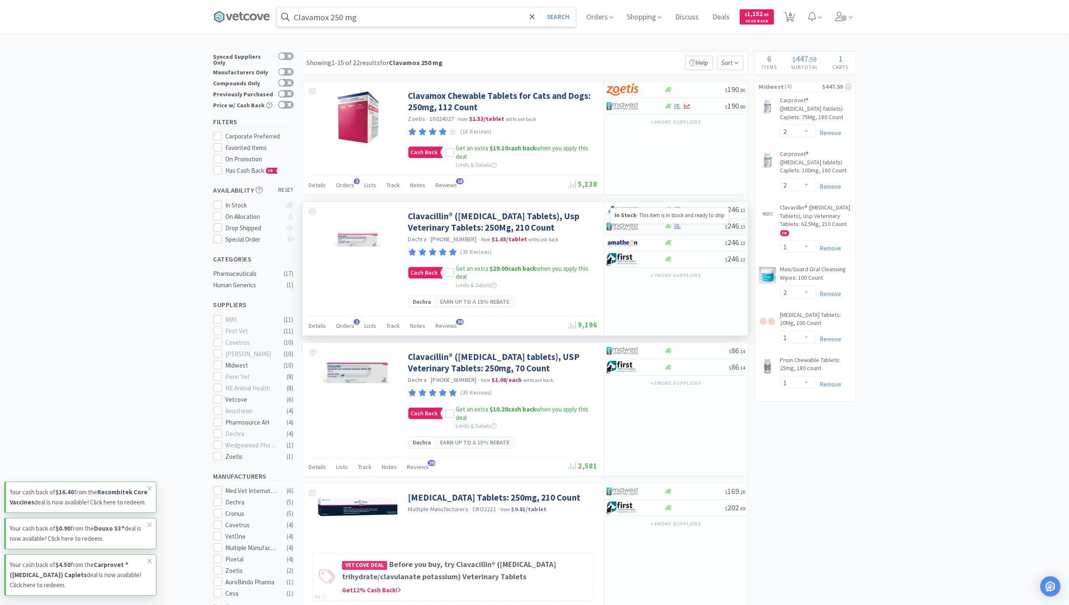
click at [674, 227] on div at bounding box center [678, 226] width 8 height 6
select select "1"
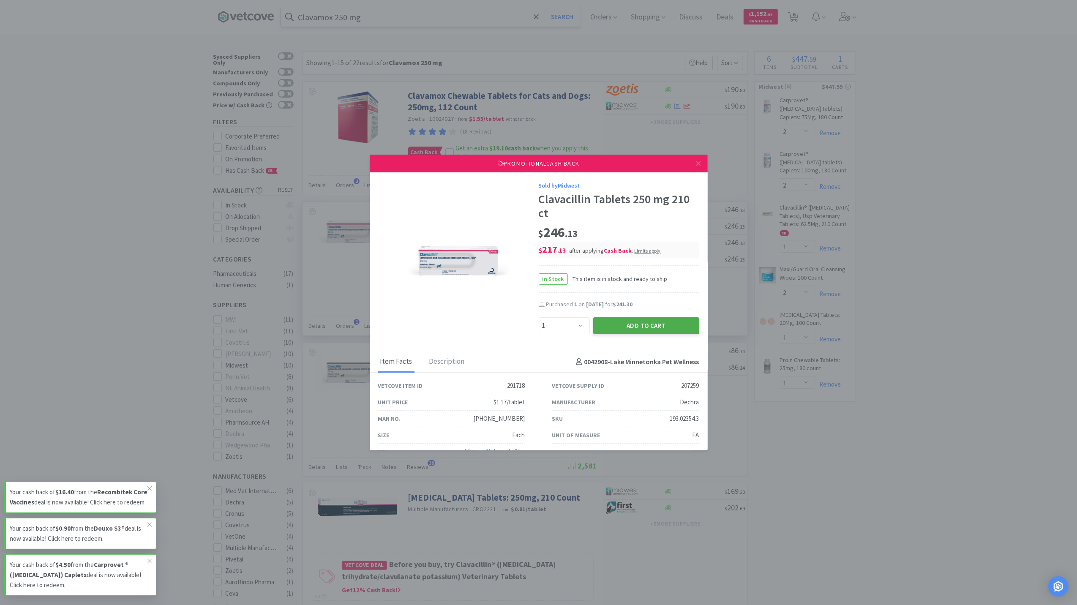
click at [641, 325] on button "Add to Cart" at bounding box center [646, 325] width 106 height 17
select select "1"
select select "2"
select select "1"
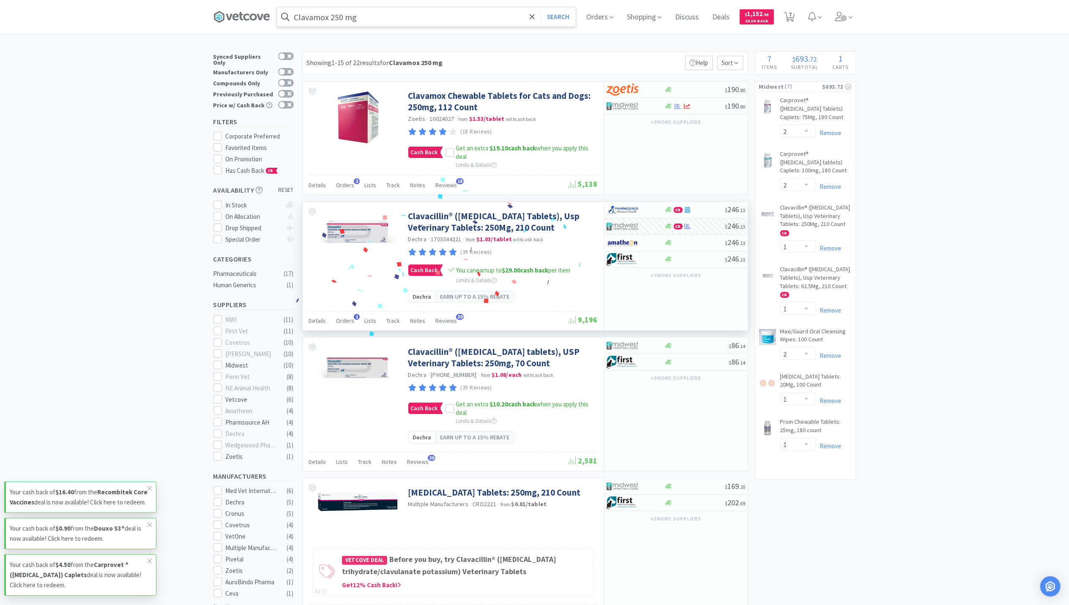
click at [365, 17] on input "Clavamox 250 mg" at bounding box center [426, 16] width 299 height 19
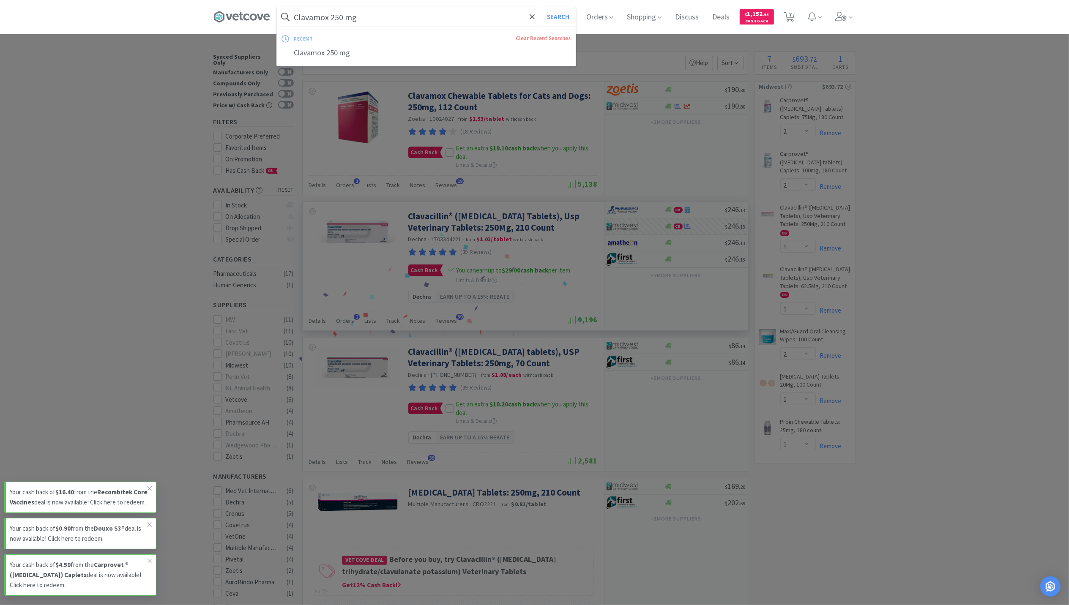
paste input "amoxi/ clav 625"
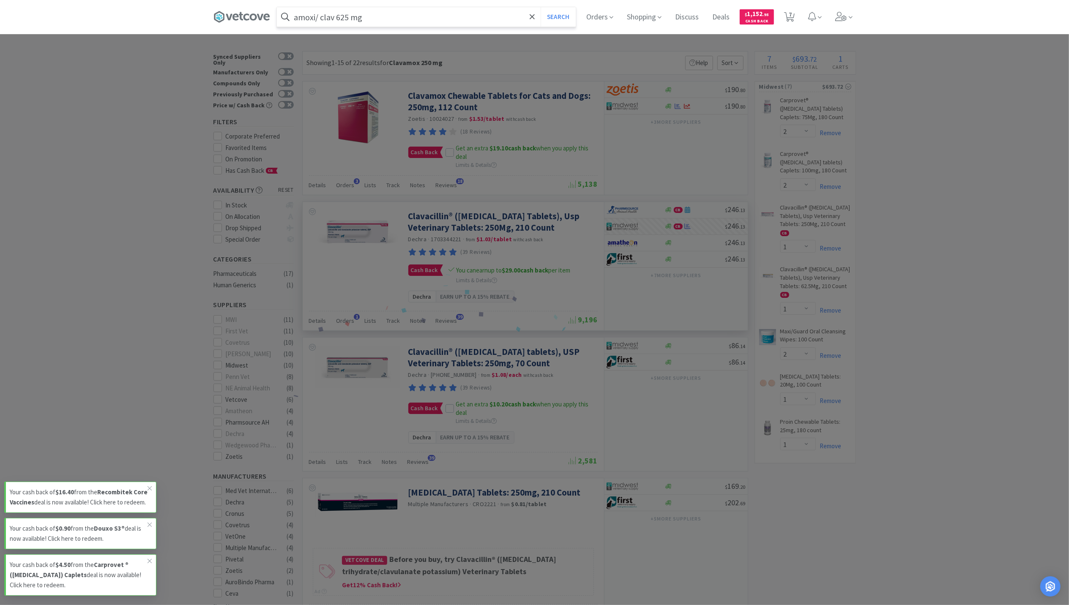
click at [540, 7] on button "Search" at bounding box center [557, 16] width 35 height 19
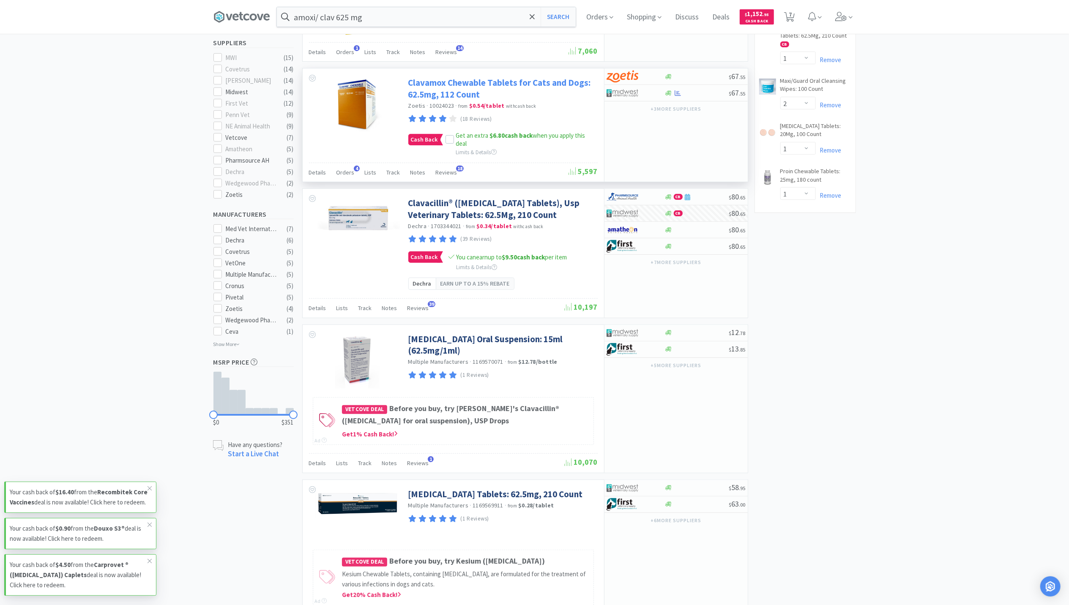
scroll to position [219, 0]
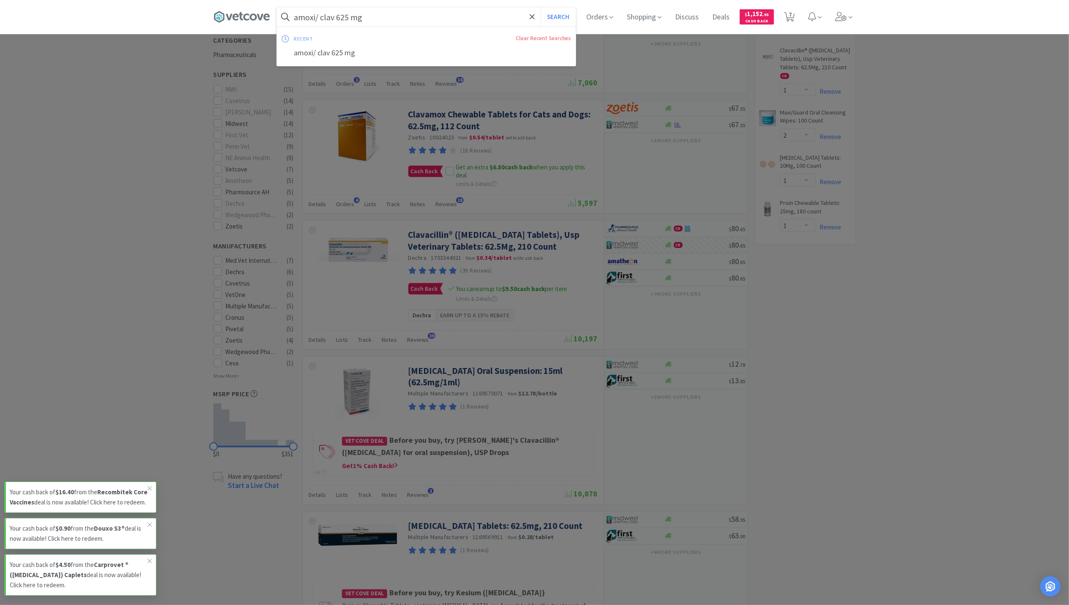
click at [352, 18] on input "amoxi/ clav 625 mg" at bounding box center [426, 16] width 299 height 19
click at [339, 18] on input "amoxi/ clav 625 mg" at bounding box center [426, 16] width 299 height 19
drag, startPoint x: 341, startPoint y: 18, endPoint x: 393, endPoint y: 17, distance: 52.0
click at [393, 17] on input "amoxi/ clav 625 mg" at bounding box center [426, 16] width 299 height 19
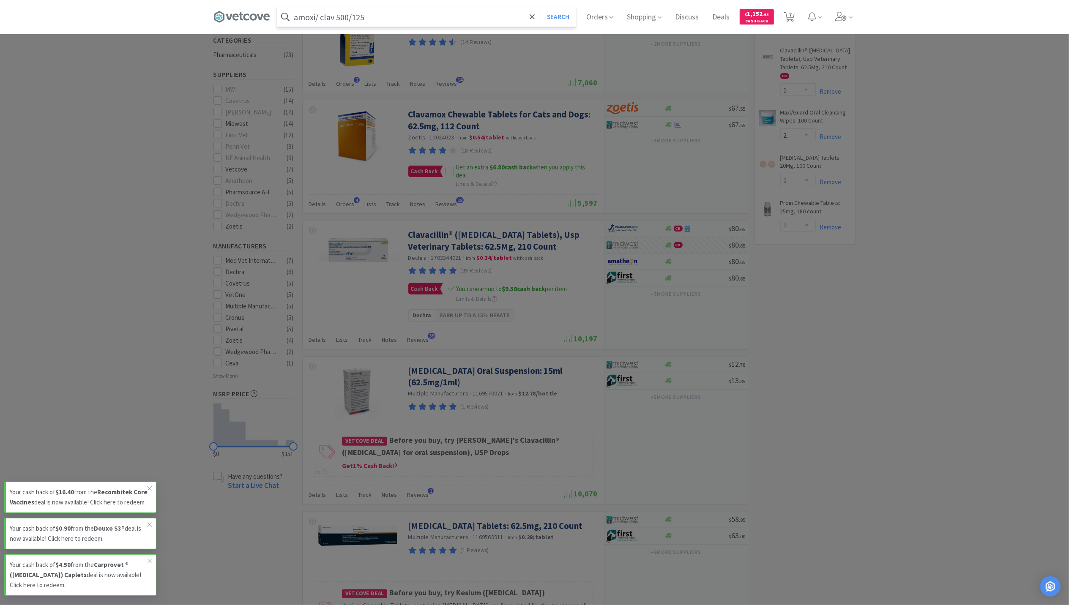
type input "amoxi/ clav 500/125"
click at [540, 7] on button "Search" at bounding box center [557, 16] width 35 height 19
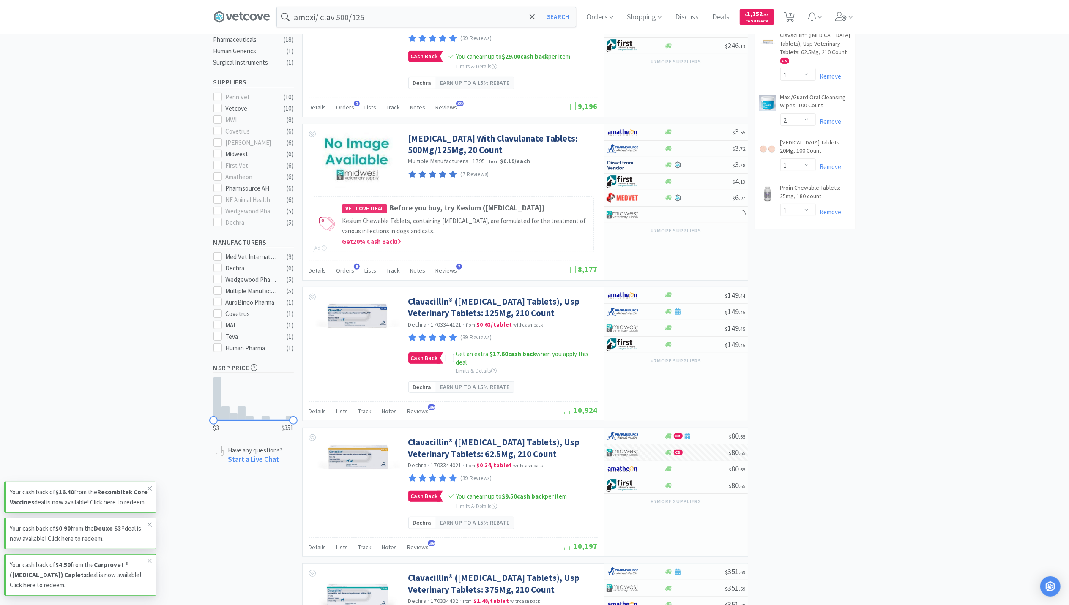
scroll to position [225, 0]
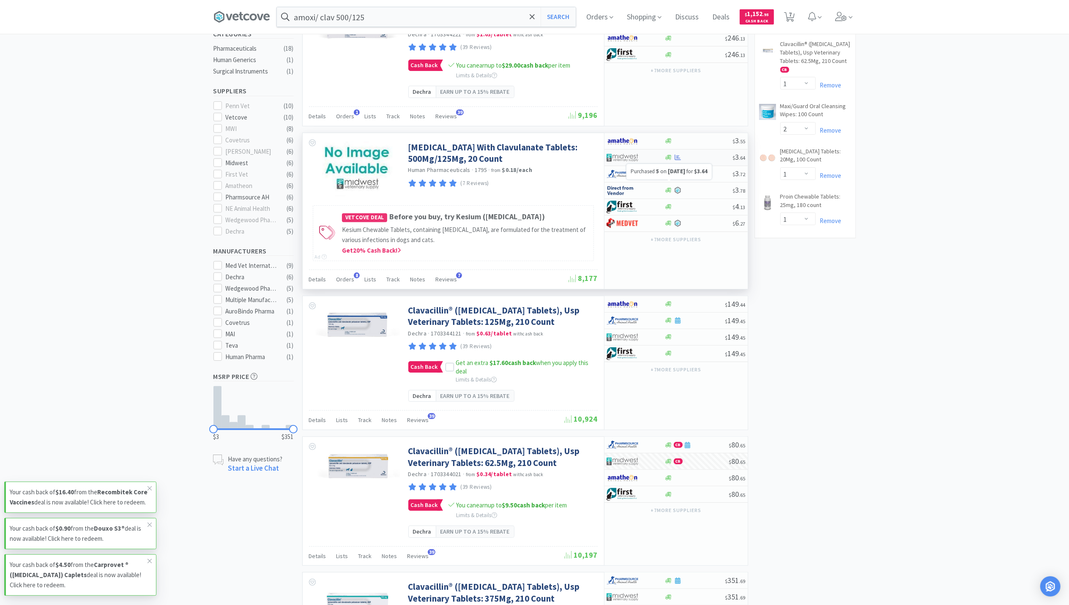
click at [678, 160] on icon at bounding box center [677, 157] width 6 height 5
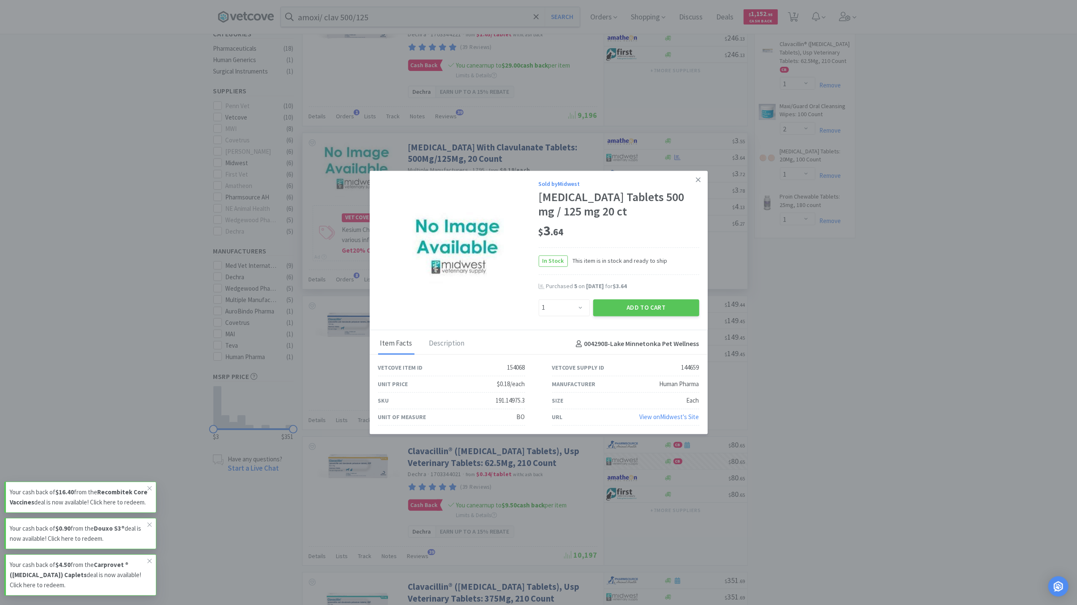
click at [575, 304] on div "Enter Quantity 1 2 3 4 5 6 7 8 9 10 11 12 13 14 15 16 17 18 19 20 Enter Quantity" at bounding box center [564, 307] width 55 height 20
click at [582, 316] on select "Enter Quantity 1 2 3 4 5 6 7 8 9 10 11 12 13 14 15 16 17 18 19 20 Enter Quantity" at bounding box center [564, 307] width 51 height 17
select select "5"
click at [539, 306] on select "Enter Quantity 1 2 3 4 5 6 7 8 9 10 11 12 13 14 15 16 17 18 19 20 Enter Quantity" at bounding box center [564, 307] width 51 height 17
click at [663, 310] on button "Add to Cart" at bounding box center [646, 307] width 106 height 17
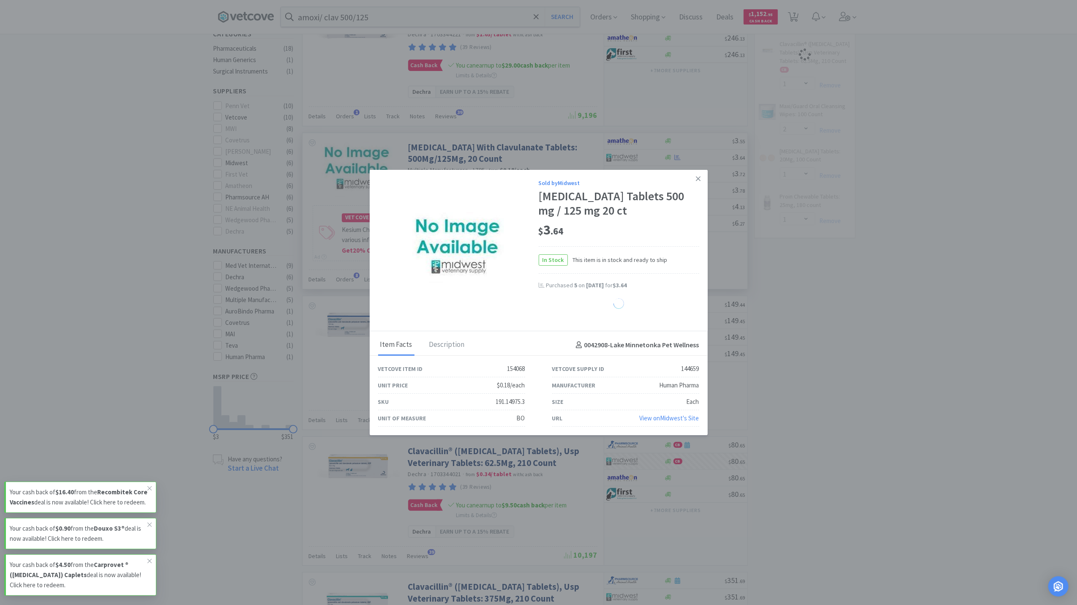
select select "5"
select select "2"
select select "1"
select select "2"
select select "1"
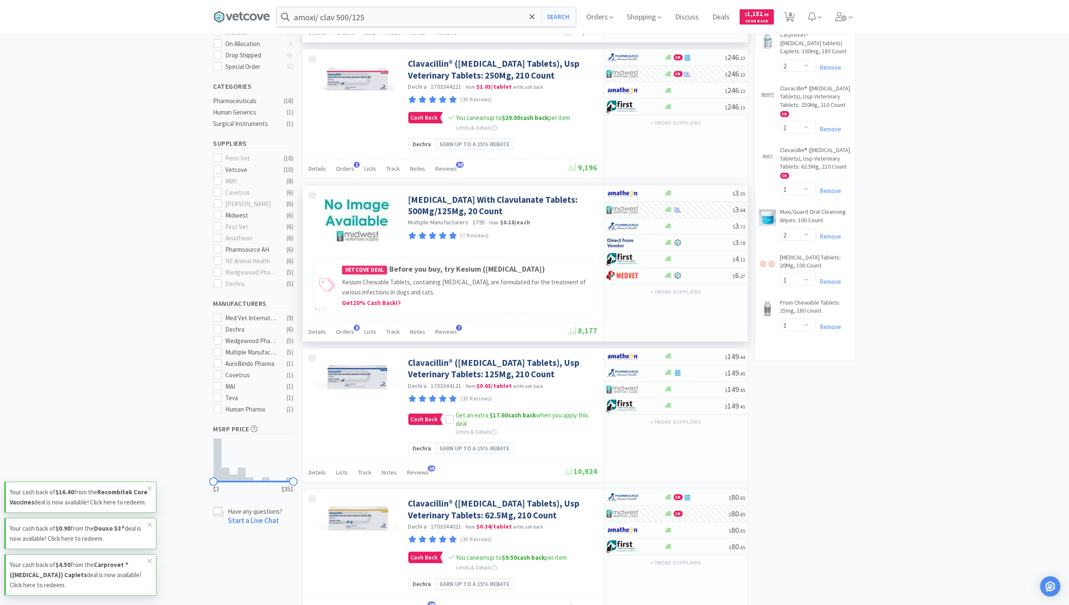
scroll to position [56, 0]
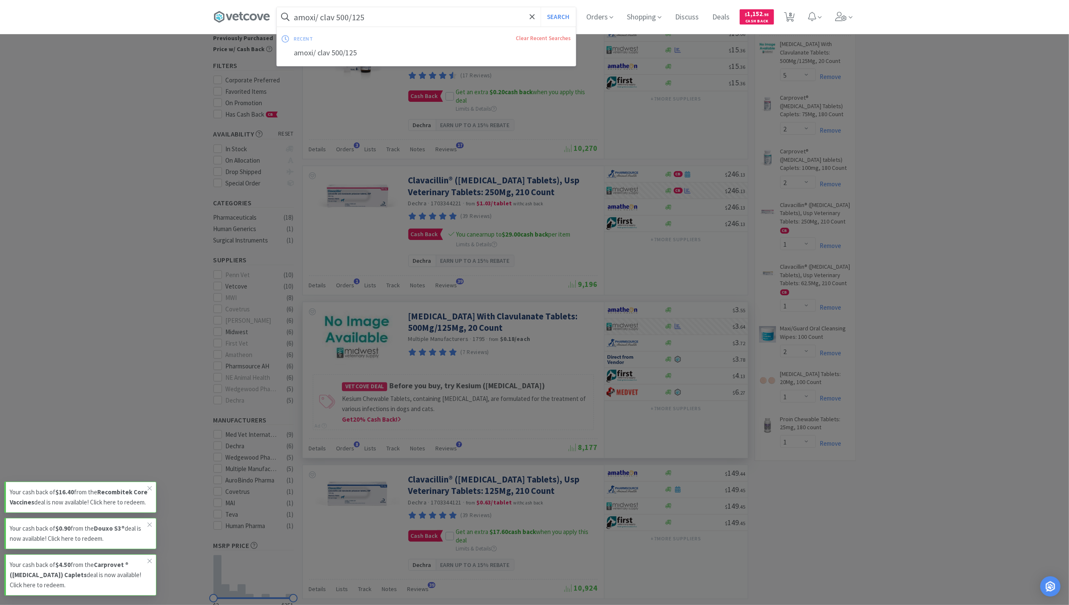
click at [401, 17] on input "amoxi/ clav 500/125" at bounding box center [426, 16] width 299 height 19
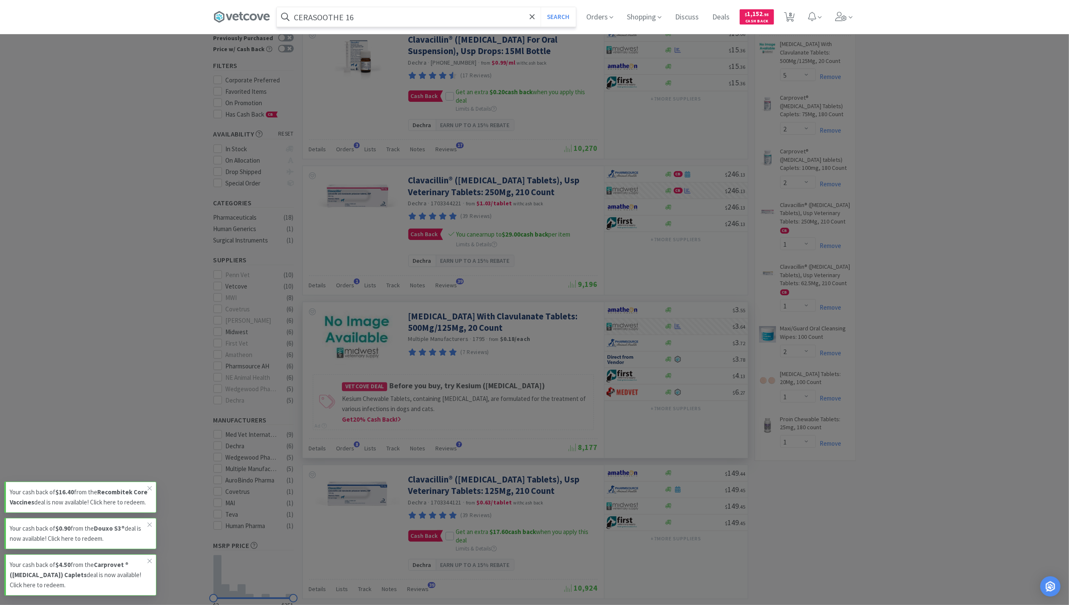
click at [540, 7] on button "Search" at bounding box center [557, 16] width 35 height 19
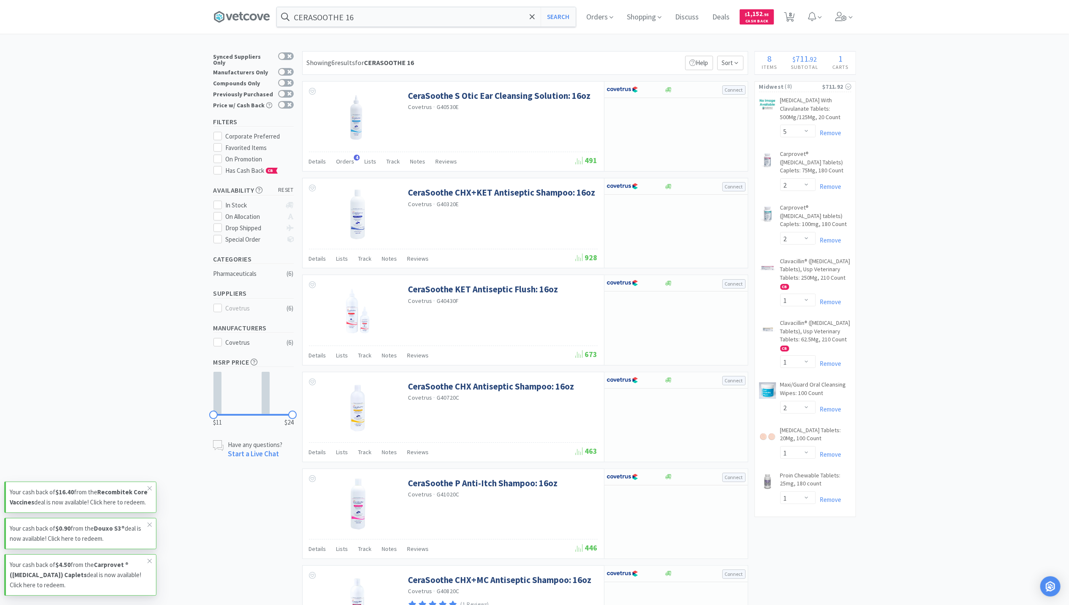
click at [930, 267] on div "× Filter Results Synced Suppliers Only Manufacturers Only Compounds Only Previo…" at bounding box center [534, 368] width 1069 height 634
click at [445, 17] on input "CERASOOTHE 16" at bounding box center [426, 16] width 299 height 19
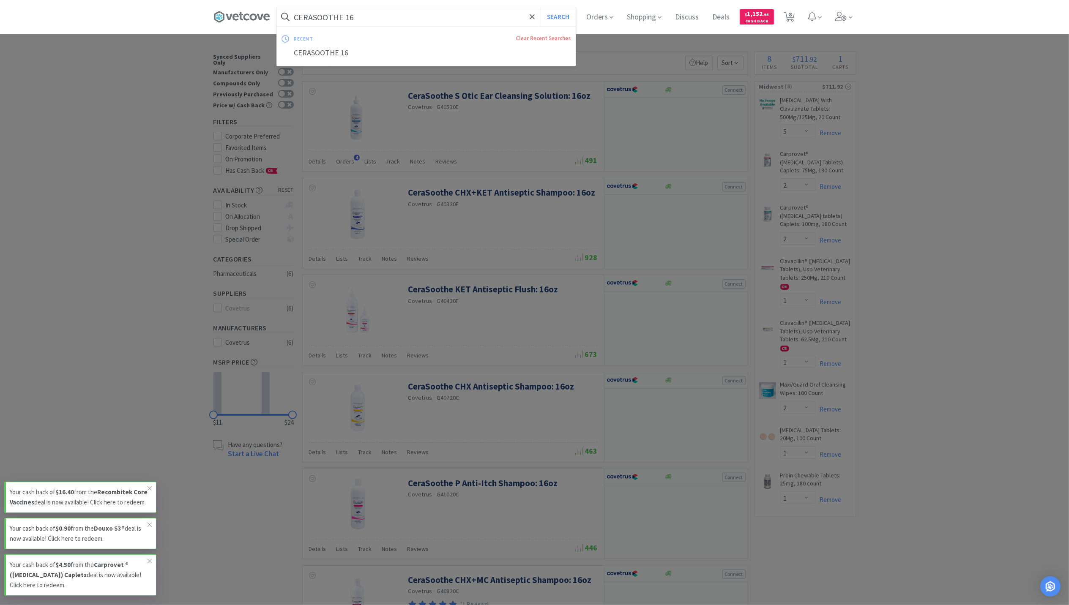
paste input "Dasuquin chews >60lb"
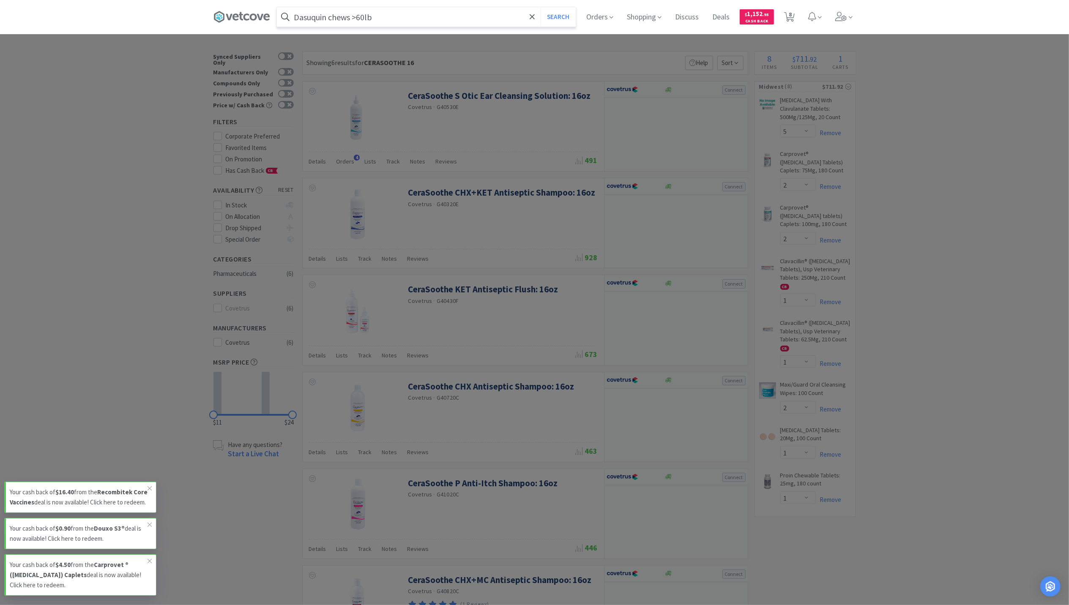
type input "Dasuquin chews >60lb"
click at [540, 7] on button "Search" at bounding box center [557, 16] width 35 height 19
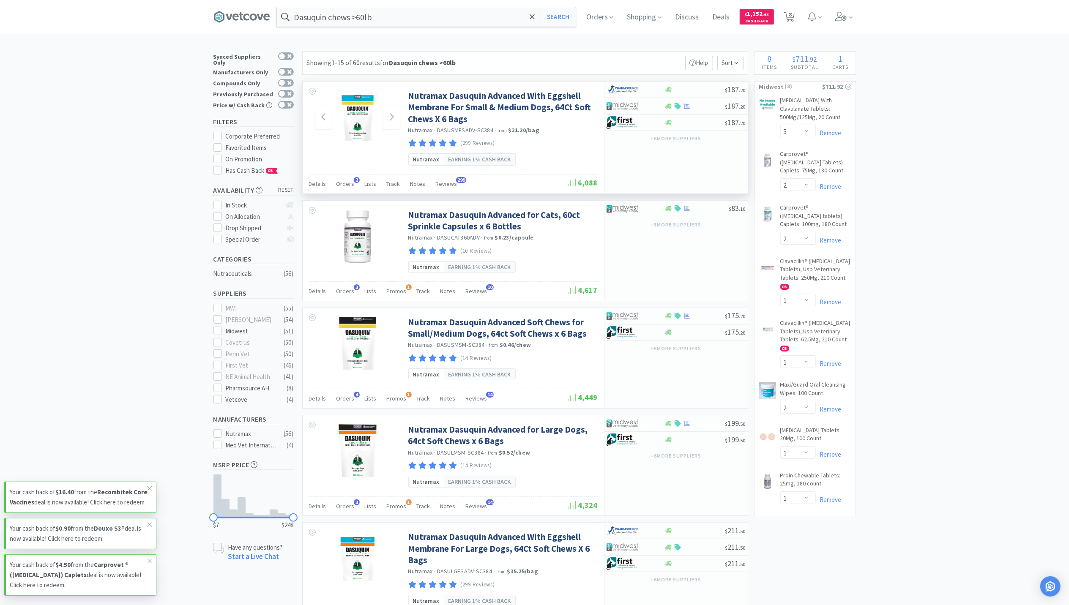
click at [359, 119] on img at bounding box center [357, 117] width 55 height 55
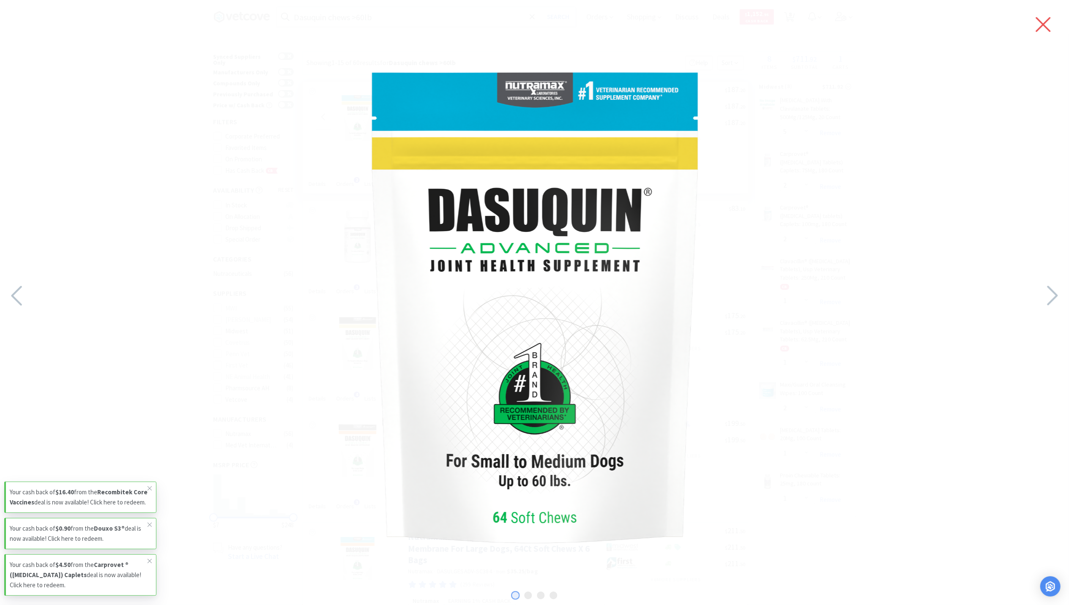
click at [1047, 31] on icon at bounding box center [1043, 25] width 18 height 24
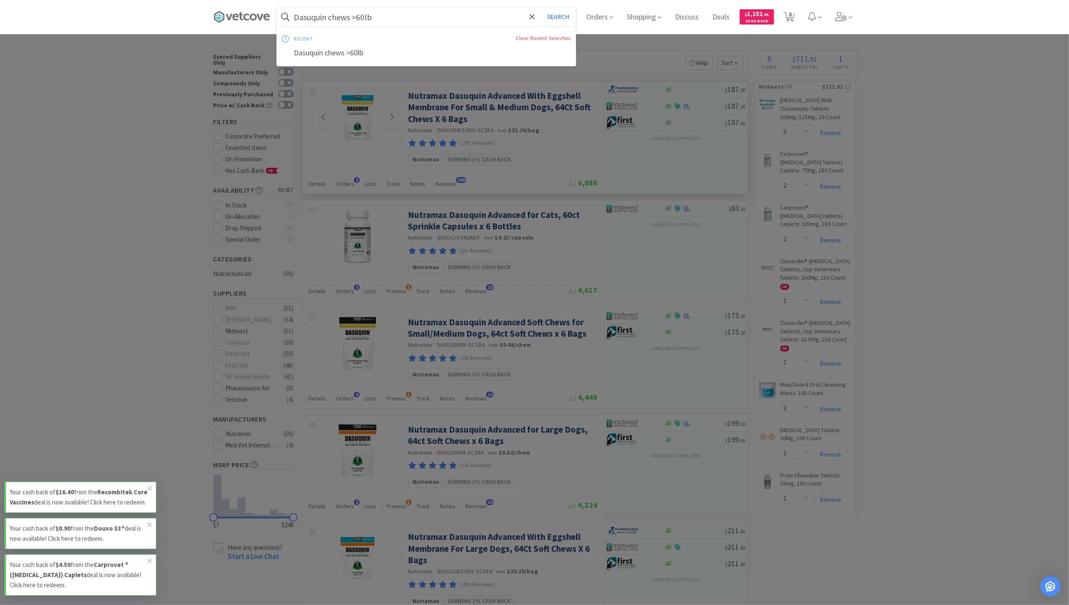
click at [398, 11] on input "Dasuquin chews >60lb" at bounding box center [426, 16] width 299 height 19
click at [854, 241] on div at bounding box center [534, 302] width 1069 height 605
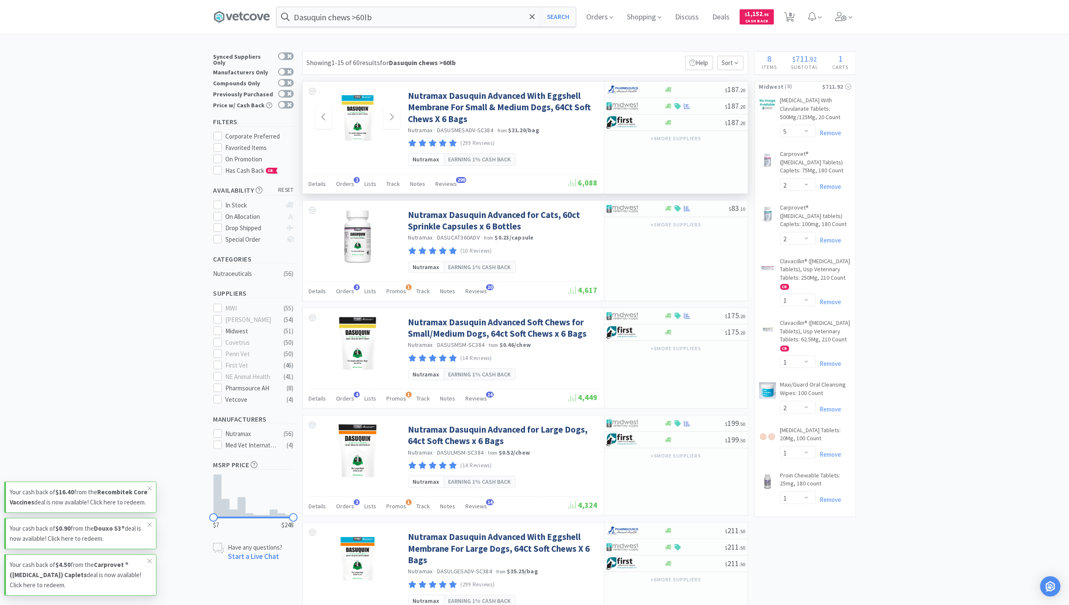
click at [361, 120] on img at bounding box center [357, 117] width 55 height 55
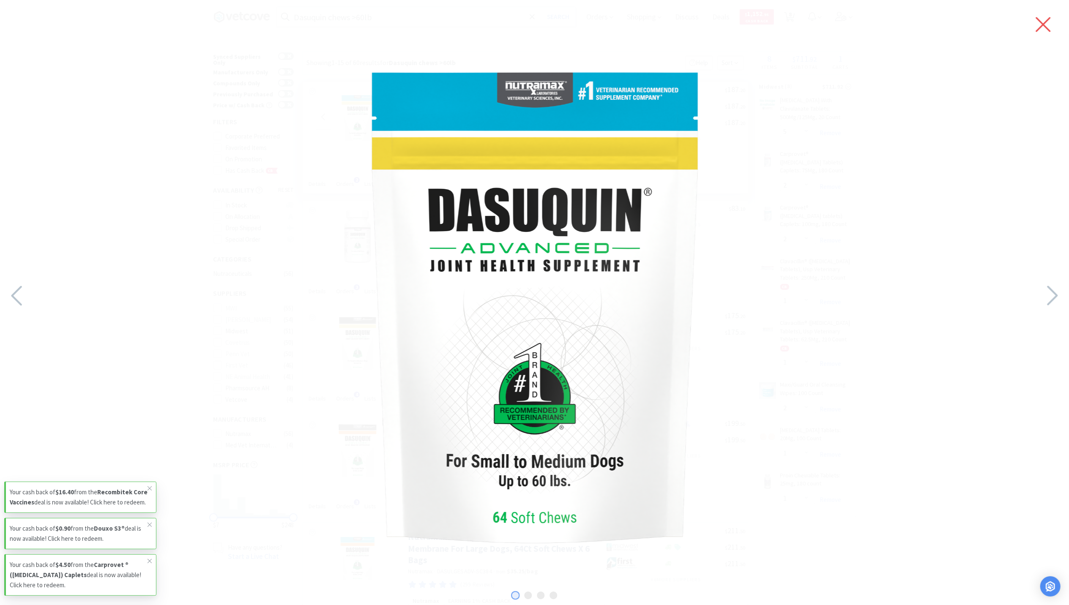
click at [1040, 29] on icon at bounding box center [1043, 25] width 18 height 24
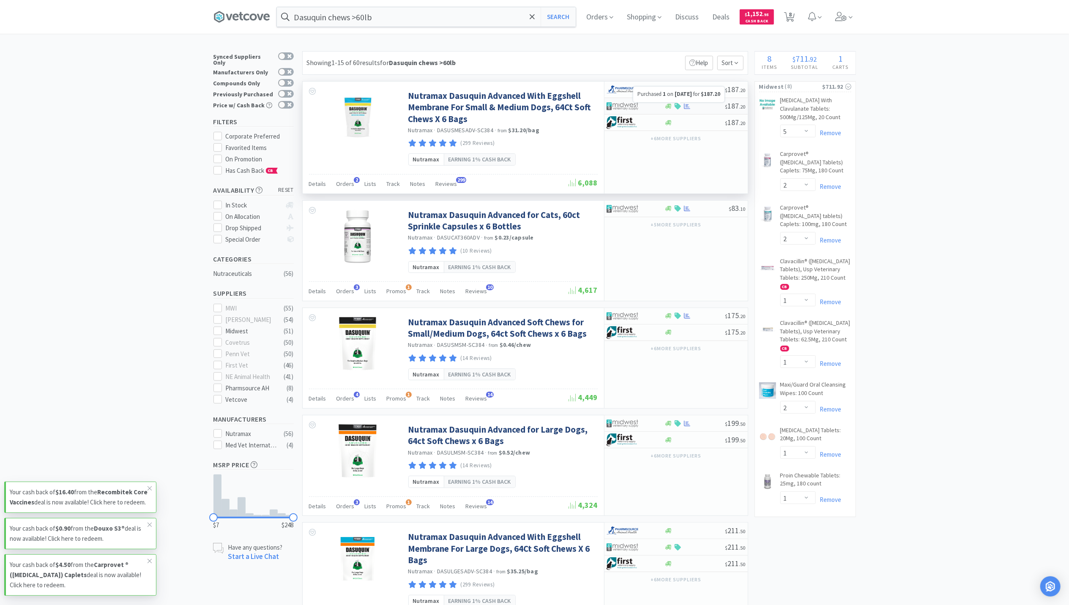
click at [689, 108] on icon at bounding box center [687, 106] width 6 height 6
select select "1"
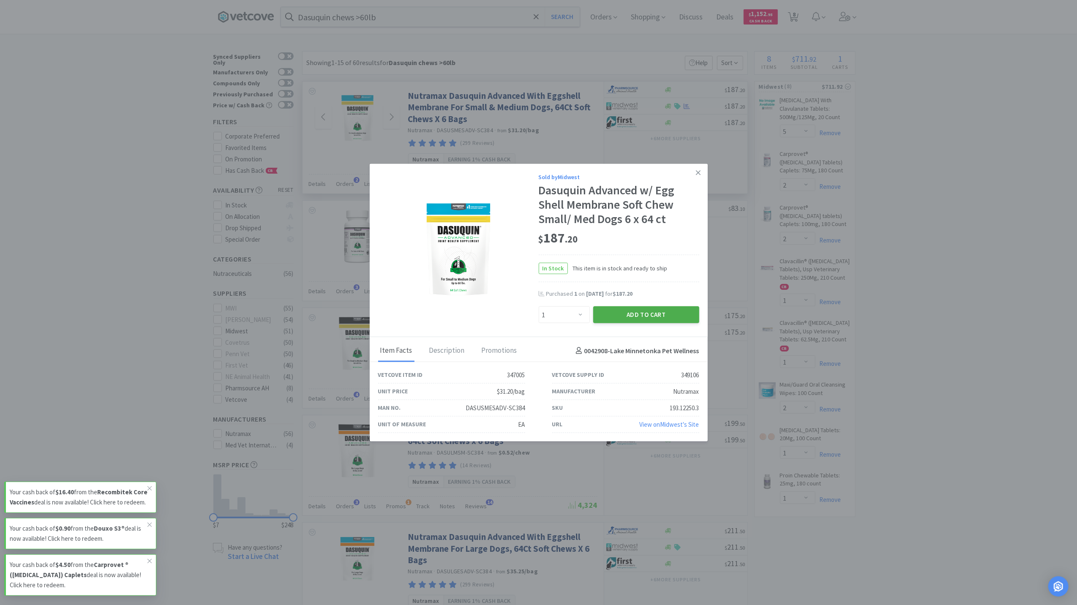
click at [651, 310] on button "Add to Cart" at bounding box center [646, 314] width 106 height 17
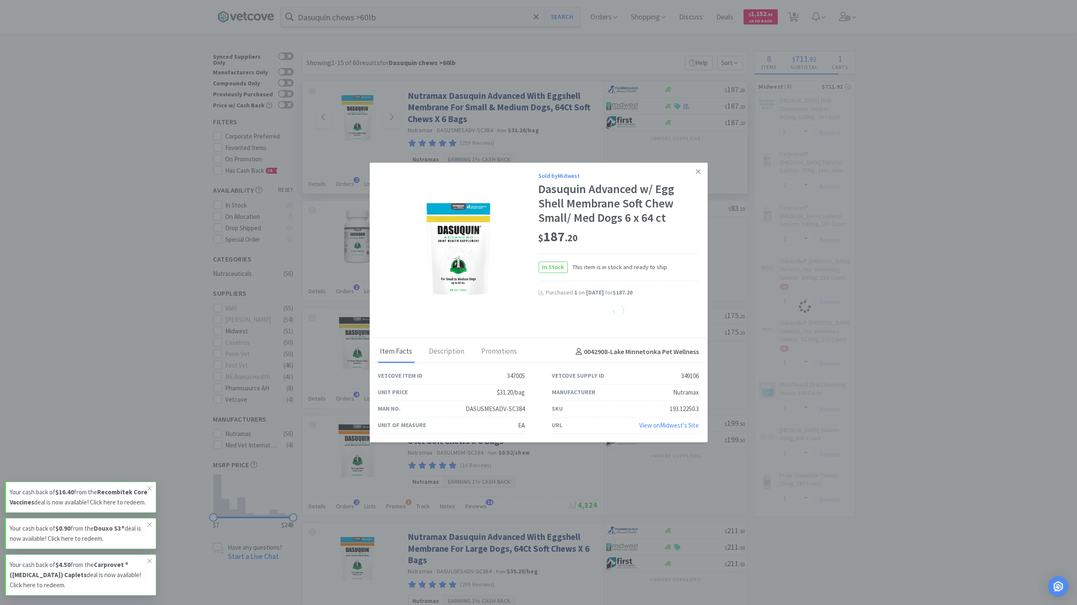
select select "1"
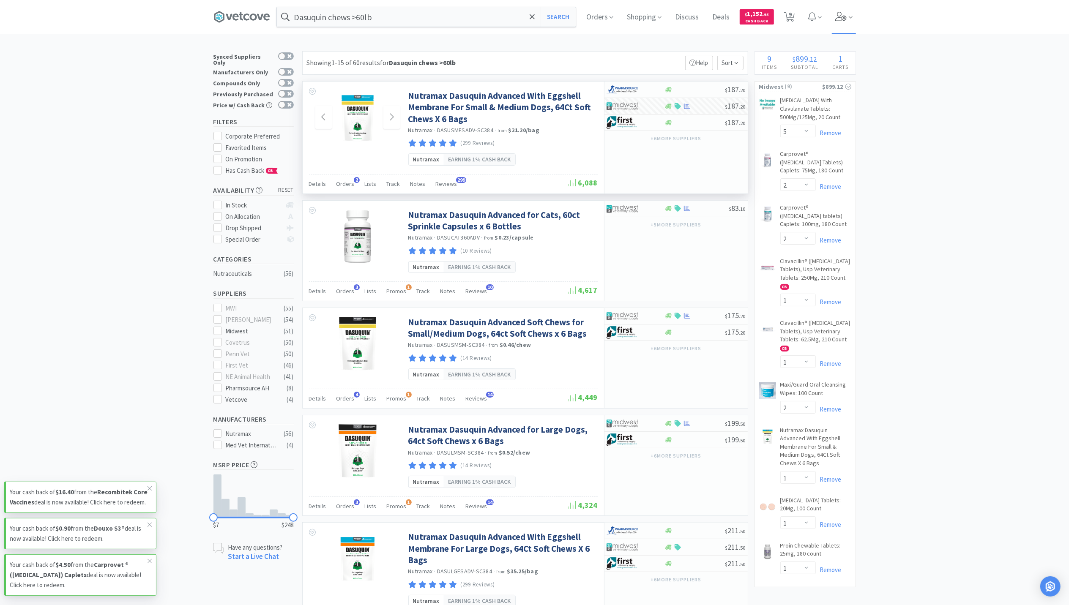
click at [846, 19] on icon at bounding box center [840, 16] width 11 height 9
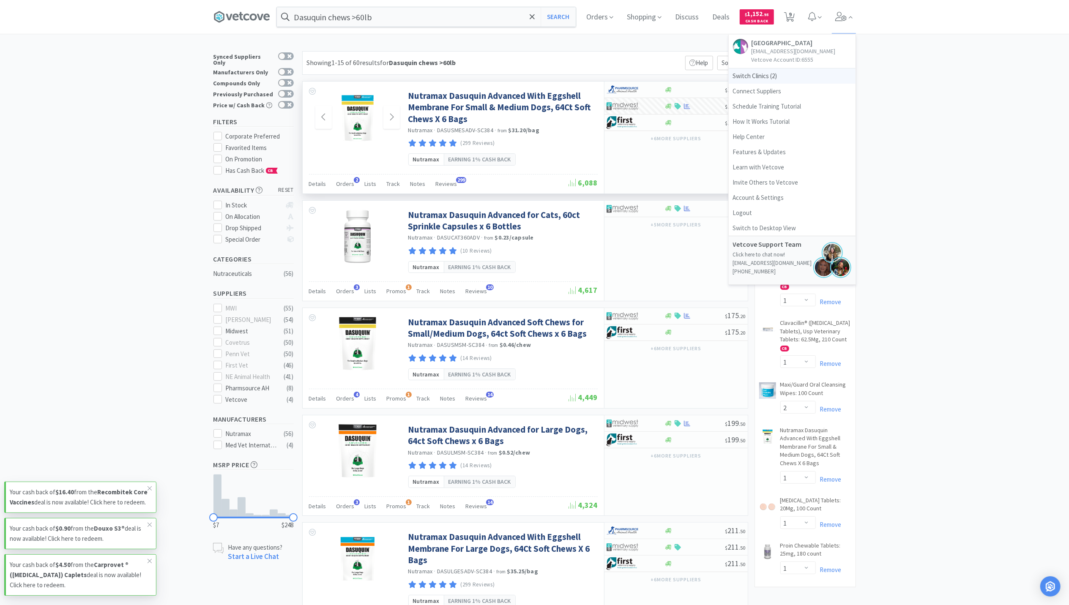
click at [750, 80] on span "Switch Clinics ( 2 )" at bounding box center [791, 75] width 127 height 15
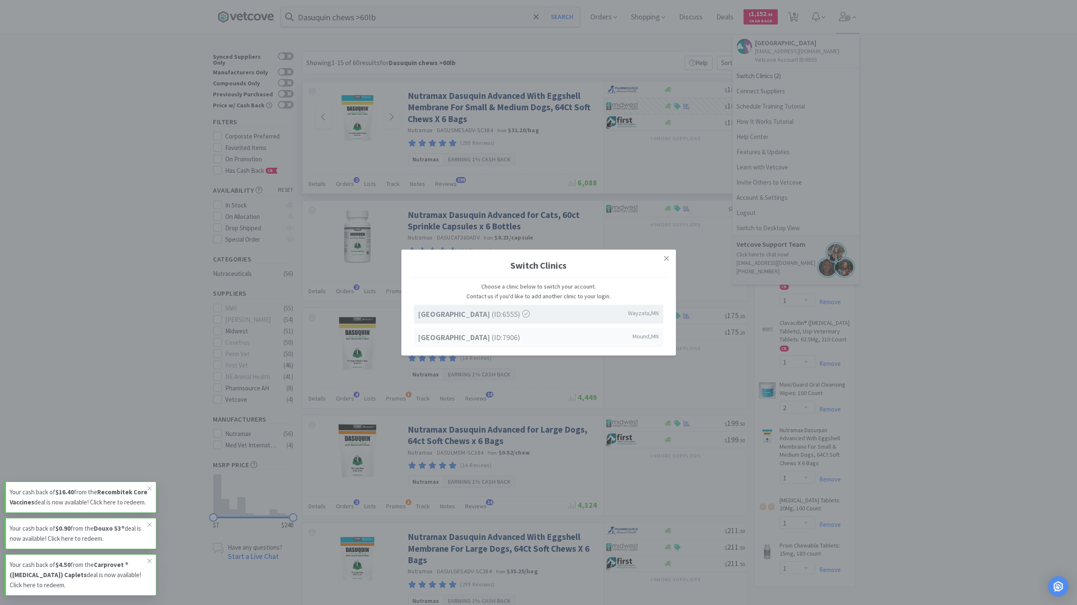
click at [521, 334] on span "[GEOGRAPHIC_DATA] (ID: 7906 )" at bounding box center [469, 337] width 102 height 12
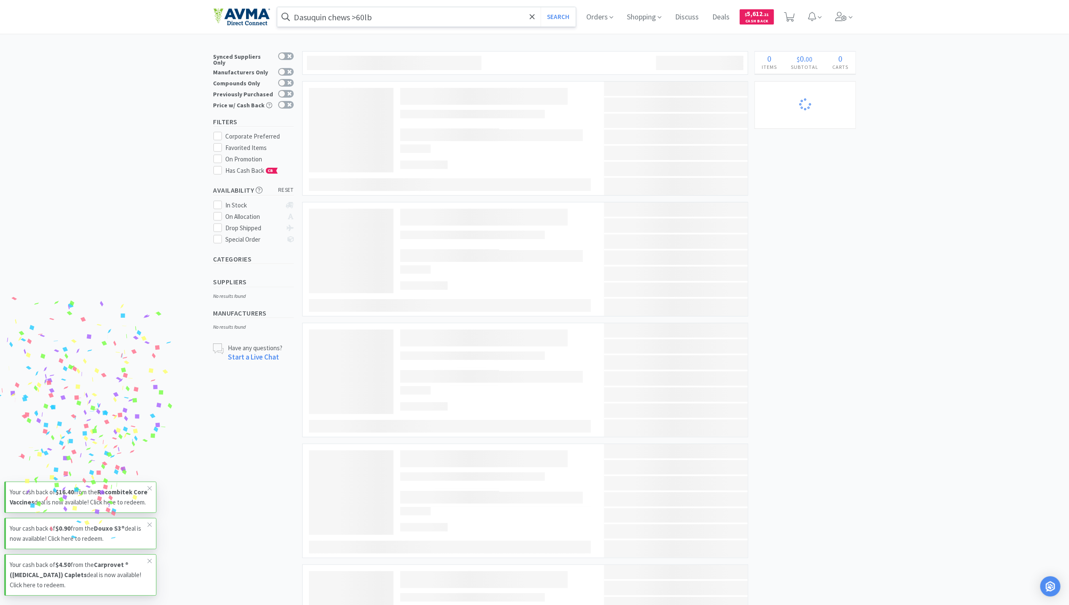
click at [419, 19] on input "Dasuquin chews >60lb" at bounding box center [426, 16] width 299 height 19
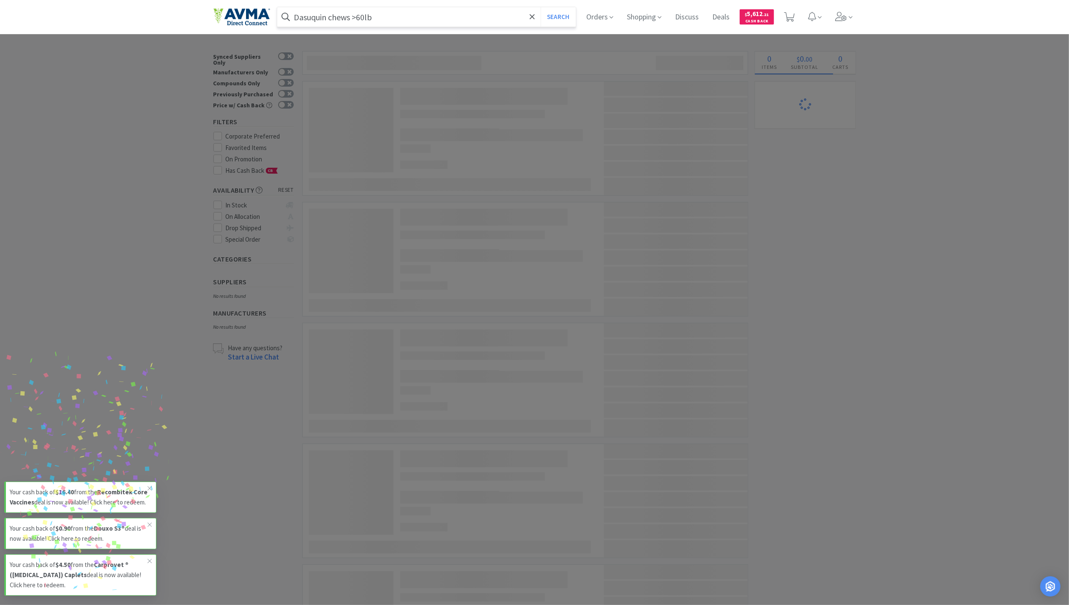
paste input "Cerasoothe 8 oz ear cleaner"
type input "Cerasoothe 8 oz ear cleaner"
click at [540, 7] on button "Search" at bounding box center [557, 16] width 35 height 19
